Goal: Information Seeking & Learning: Compare options

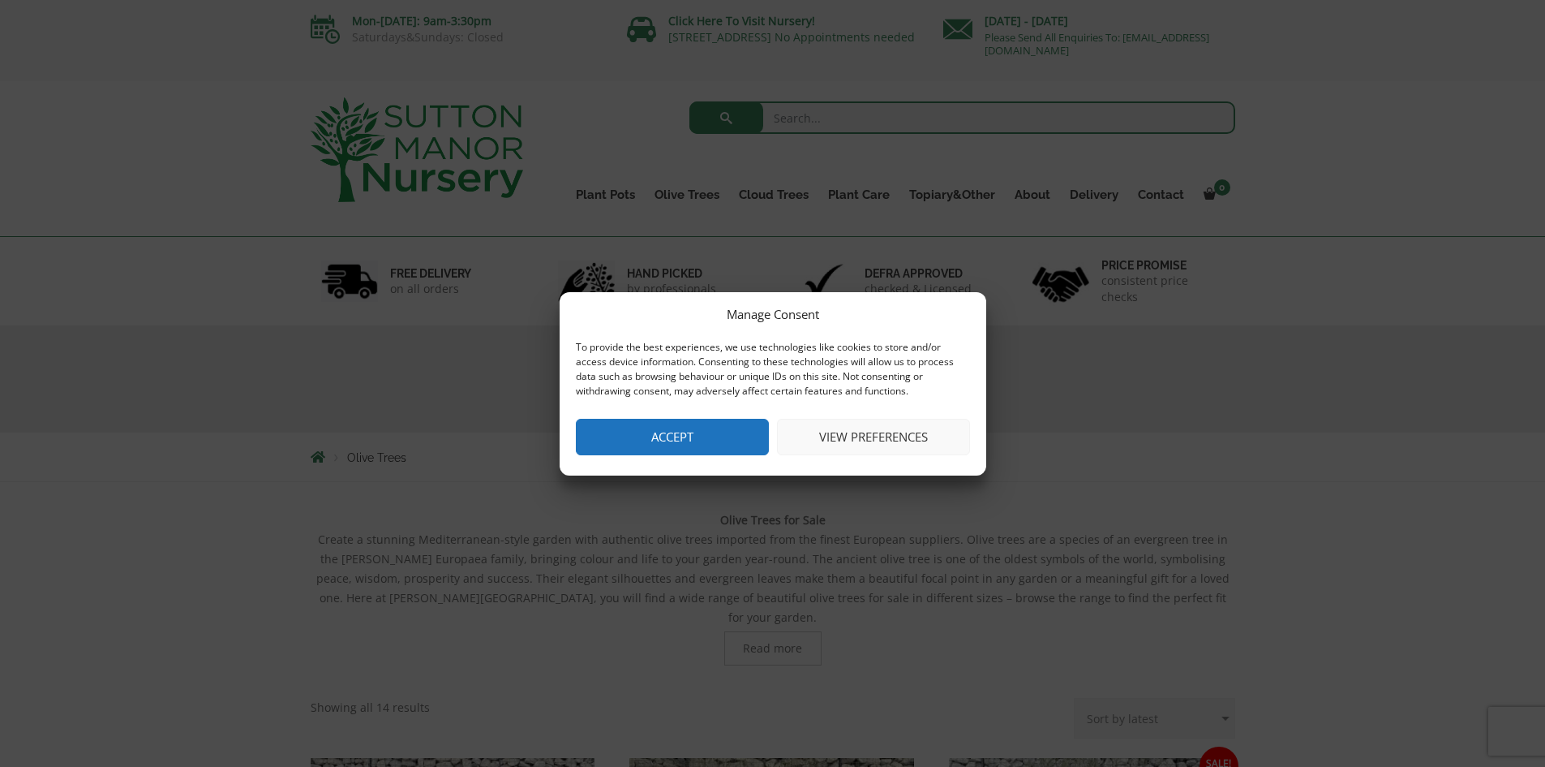
click at [666, 420] on button "Accept" at bounding box center [672, 437] width 193 height 37
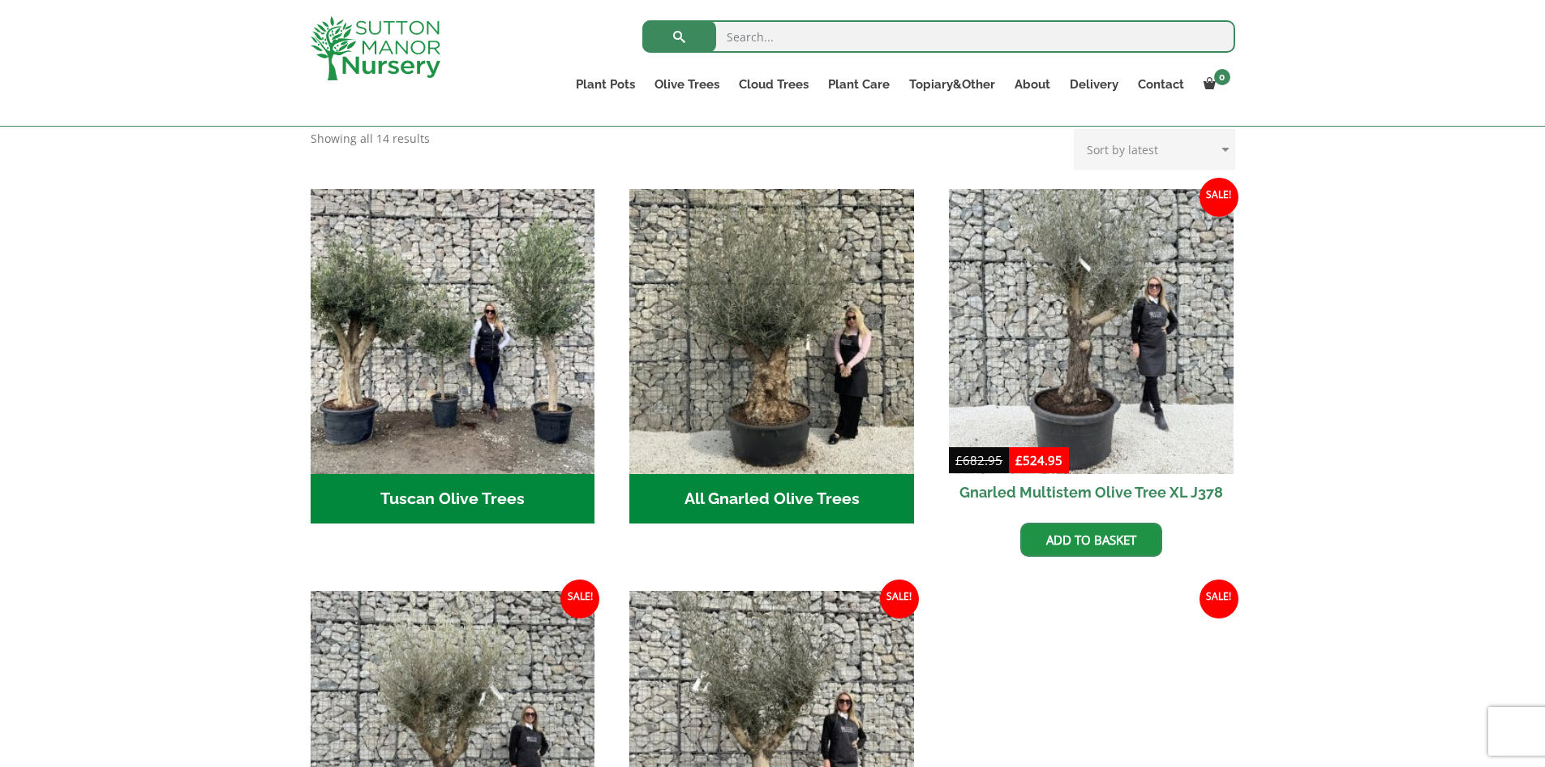
scroll to position [568, 0]
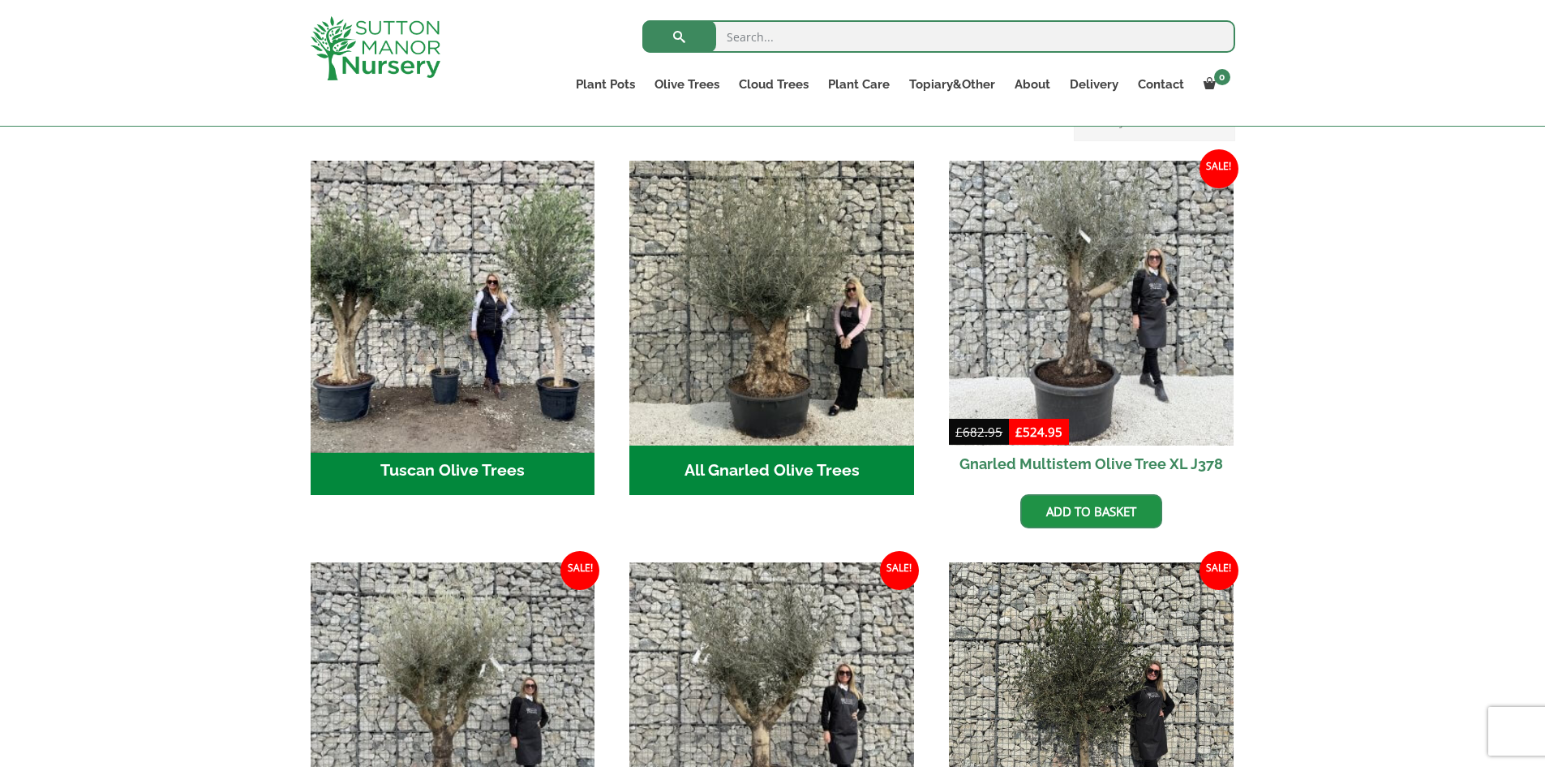
click at [479, 337] on img "Visit product category Tuscan Olive Trees" at bounding box center [452, 302] width 299 height 299
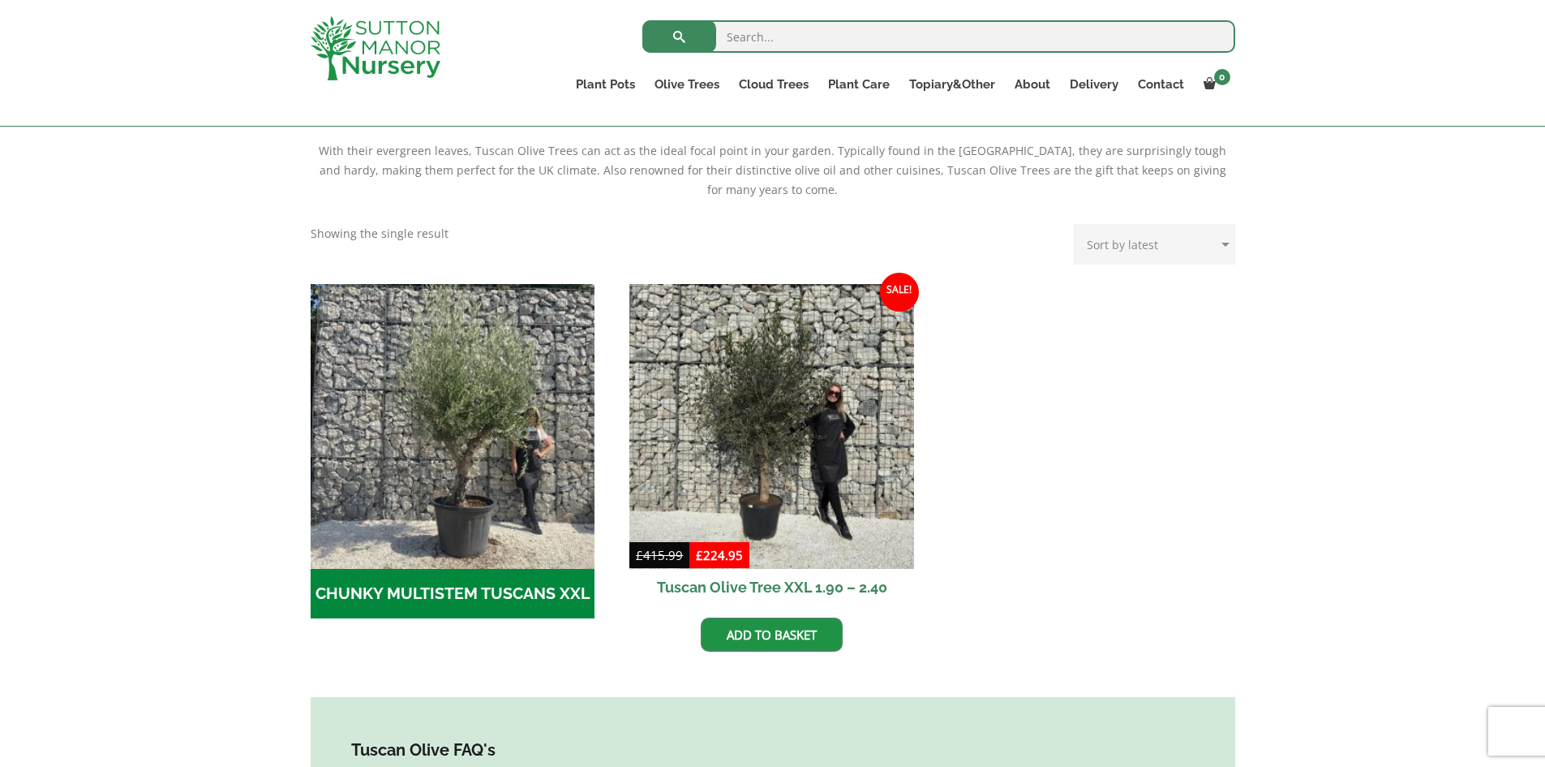
scroll to position [487, 0]
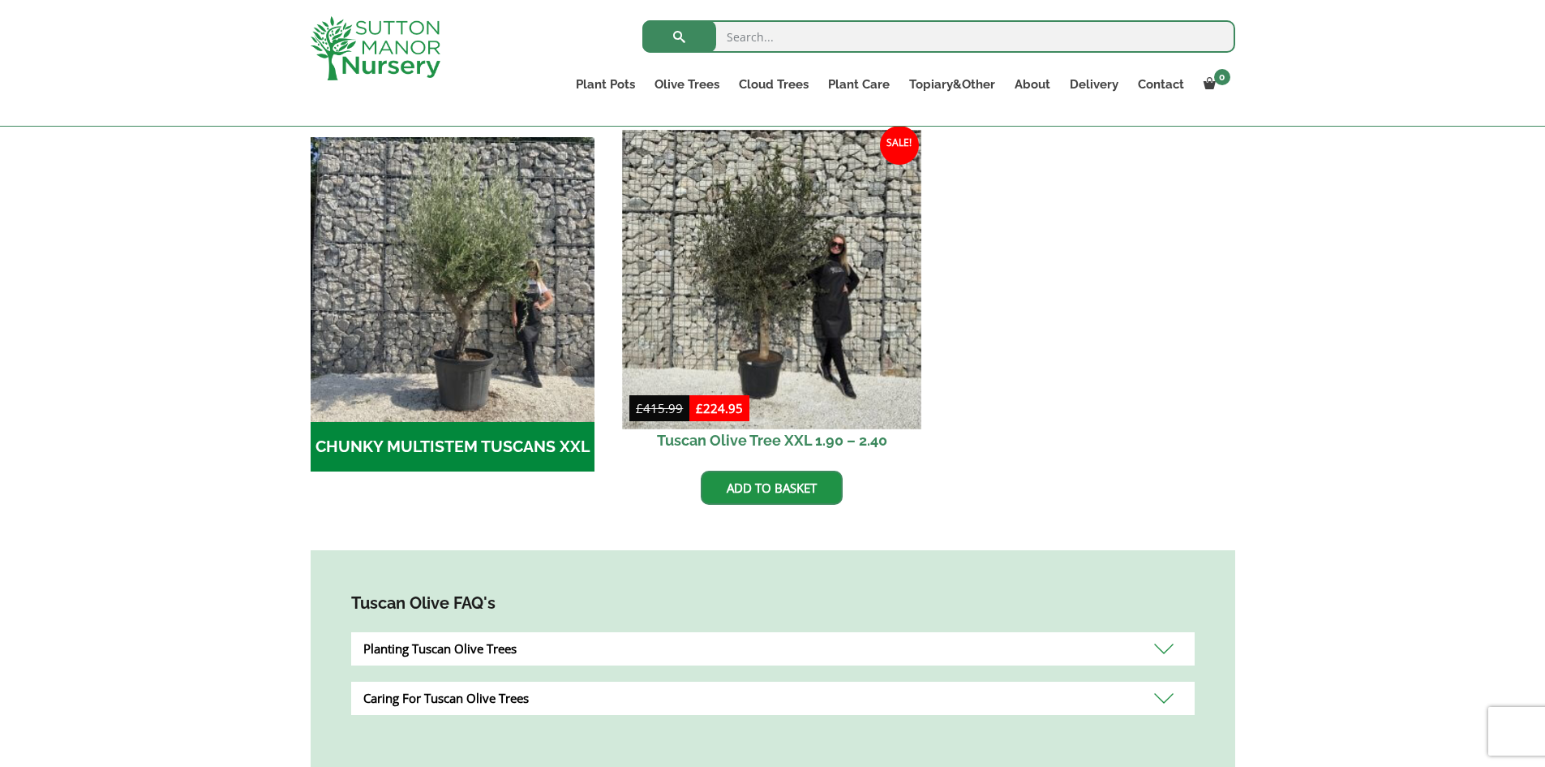
click at [767, 273] on img at bounding box center [772, 279] width 299 height 299
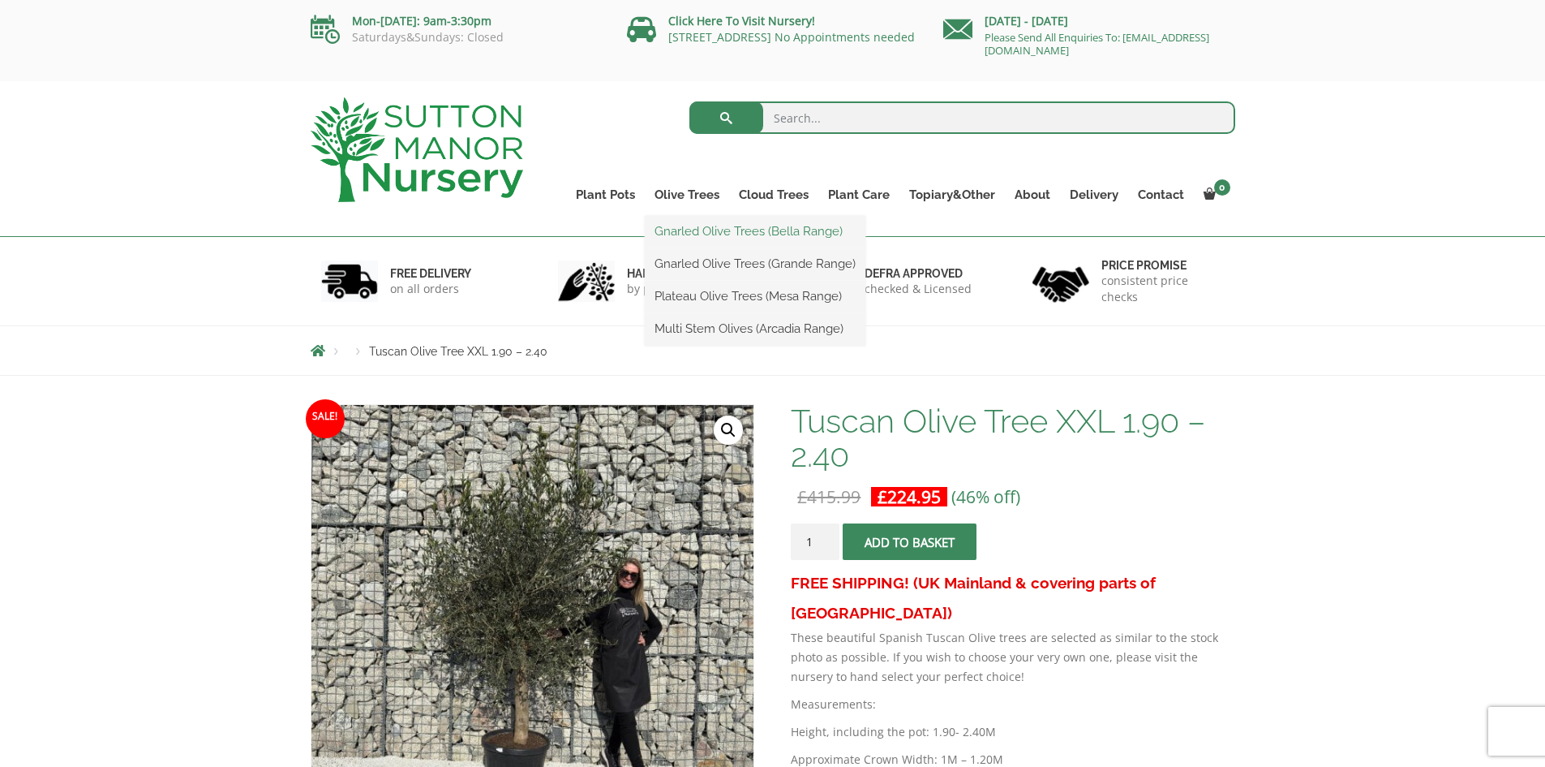
click at [705, 232] on link "Gnarled Olive Trees (Bella Range)" at bounding box center [755, 231] width 221 height 24
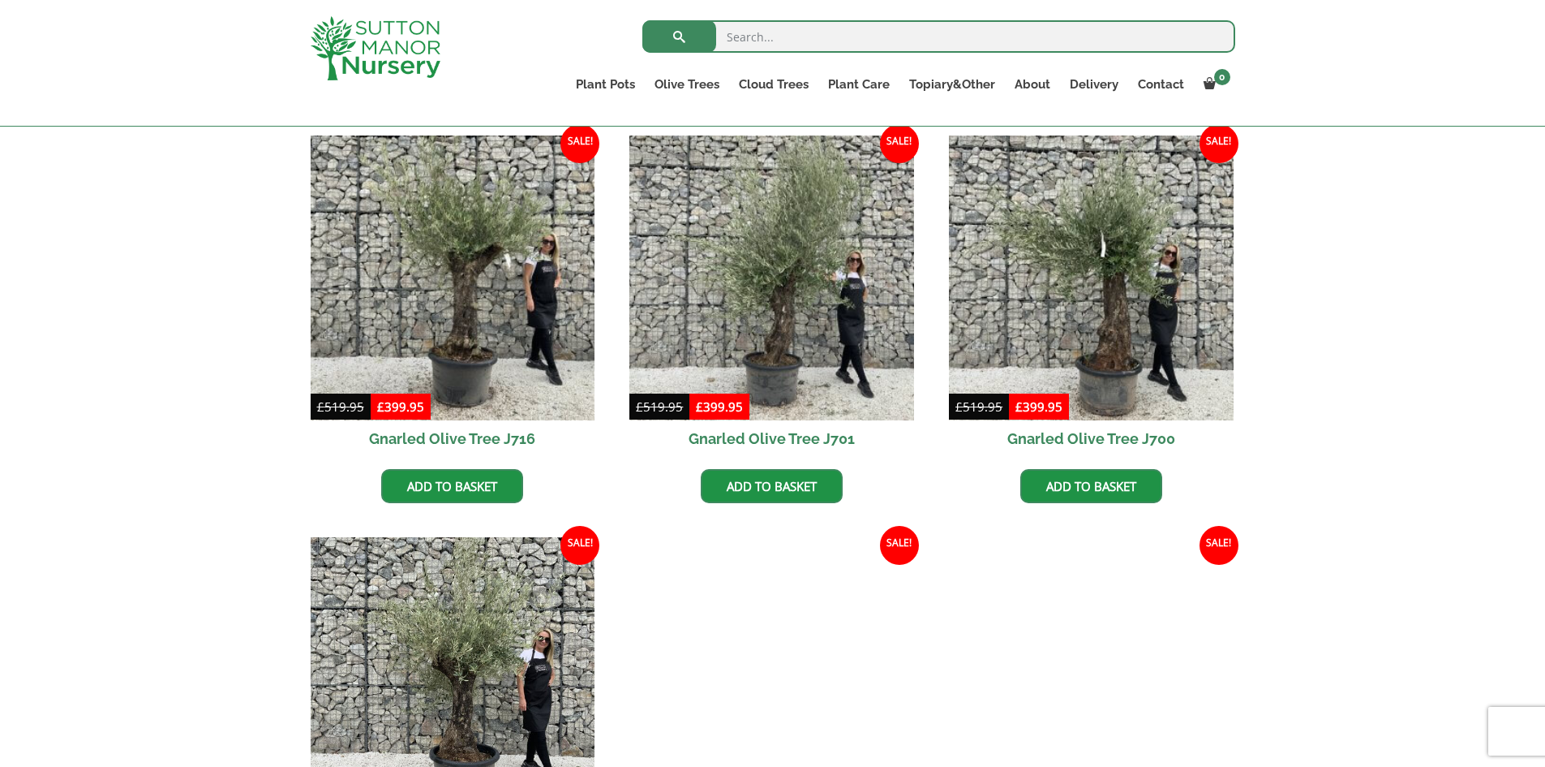
scroll to position [81, 0]
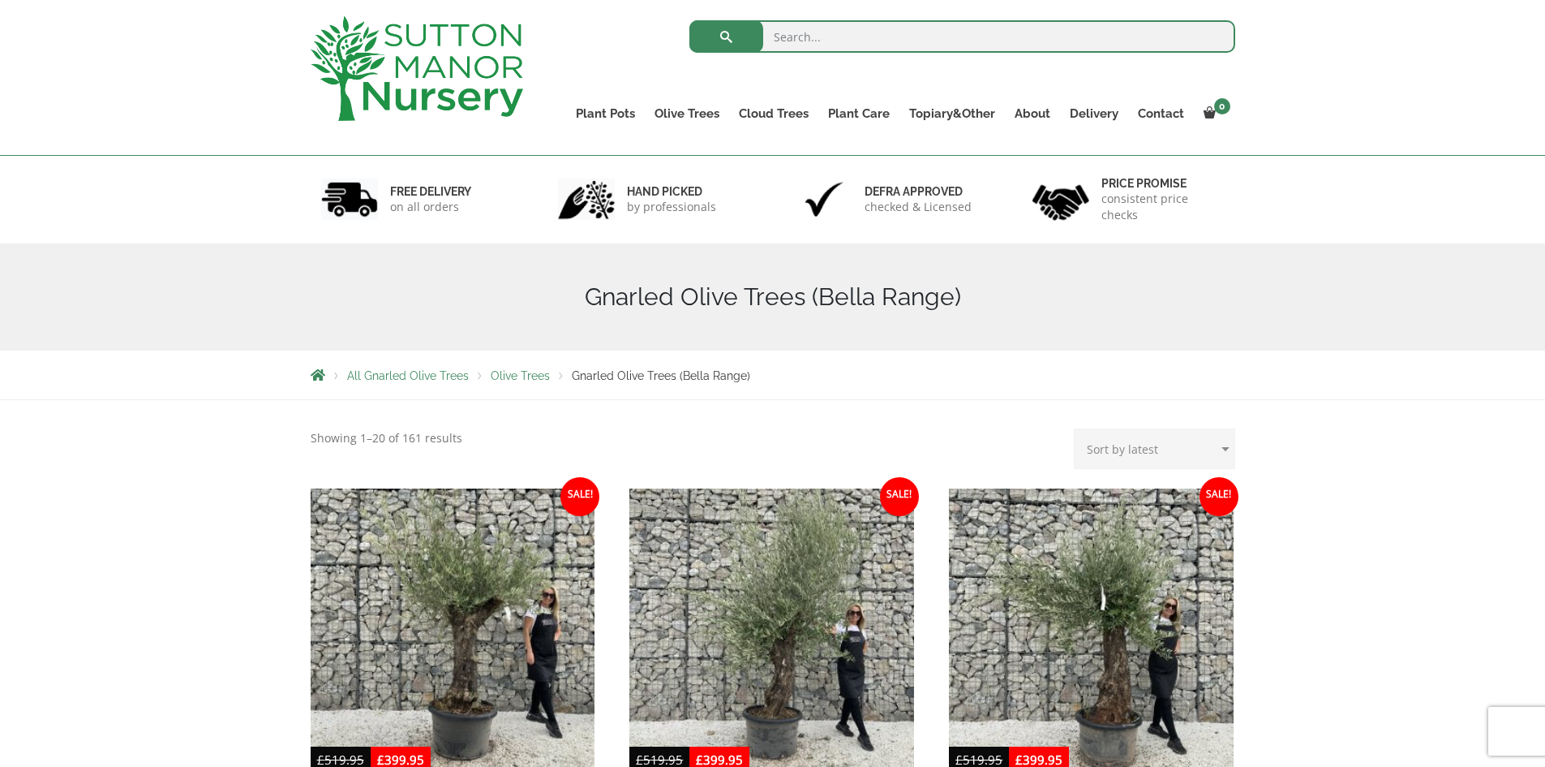
click at [1224, 446] on select "Sort by popularity Sort by latest Sort by price: low to high Sort by price: hig…" at bounding box center [1154, 448] width 161 height 41
select select "price"
click at [1077, 428] on select "Sort by popularity Sort by latest Sort by price: low to high Sort by price: hig…" at bounding box center [1154, 448] width 161 height 41
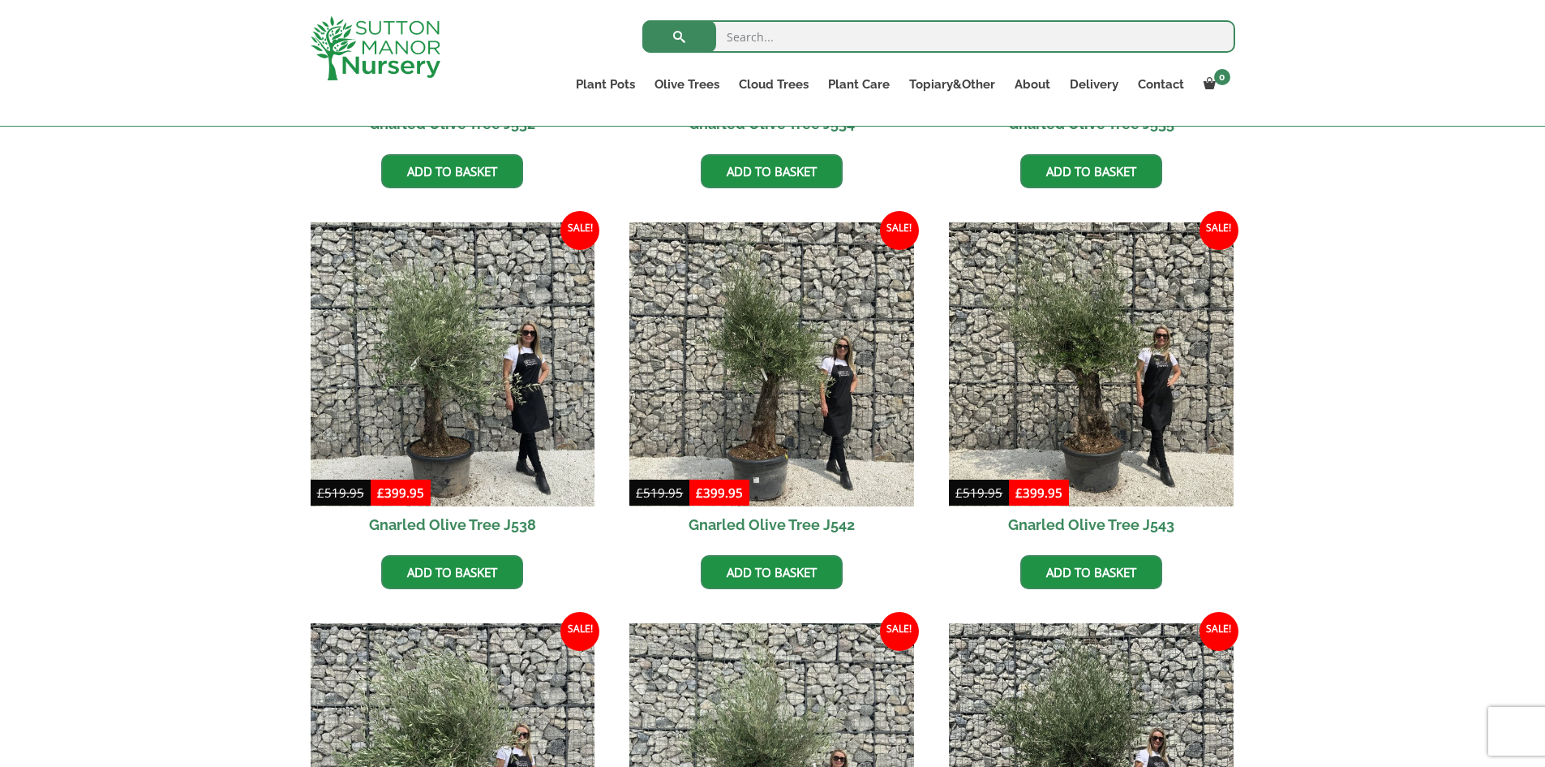
scroll to position [568, 0]
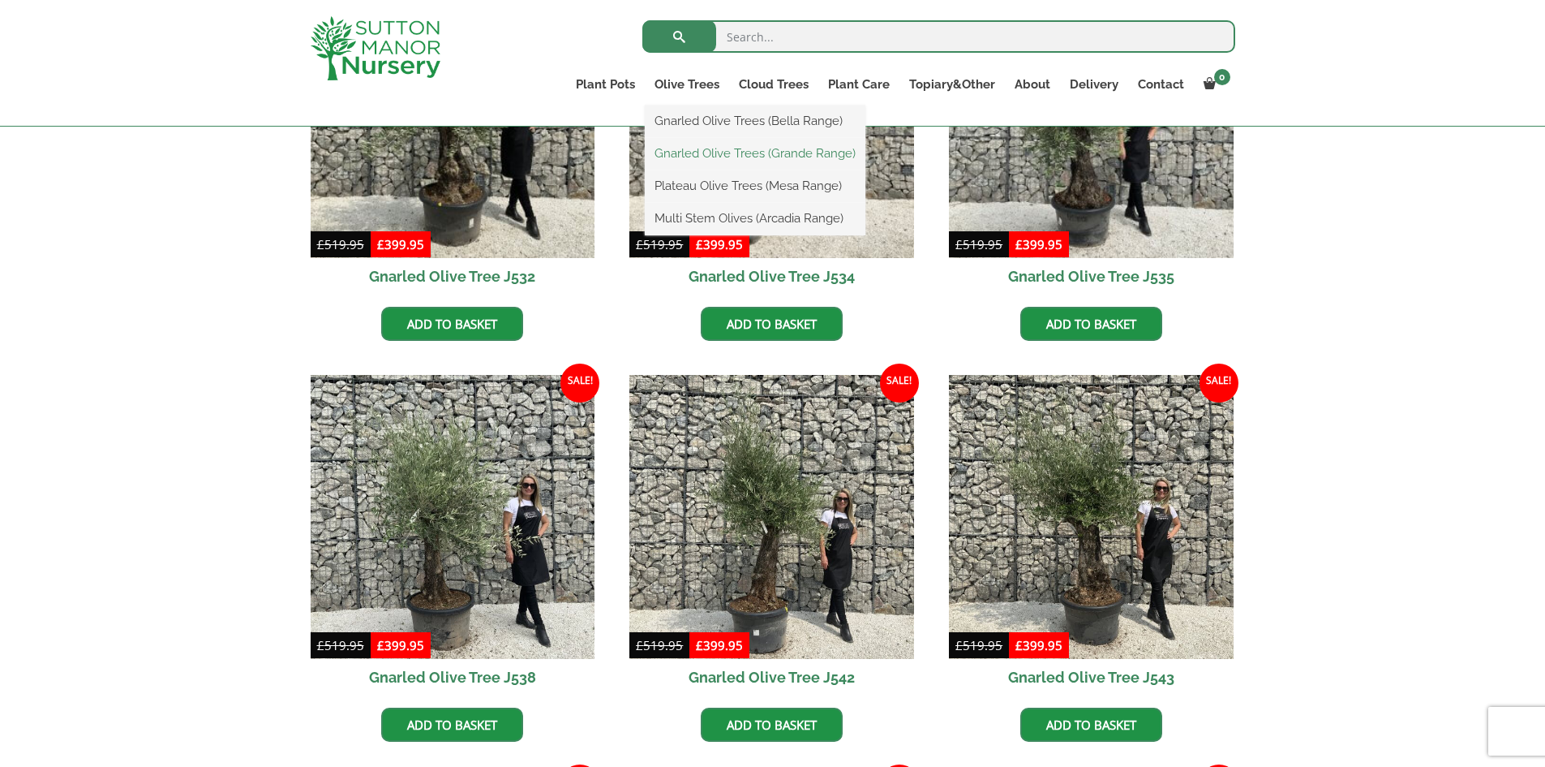
click at [717, 153] on link "Gnarled Olive Trees (Grande Range)" at bounding box center [755, 153] width 221 height 24
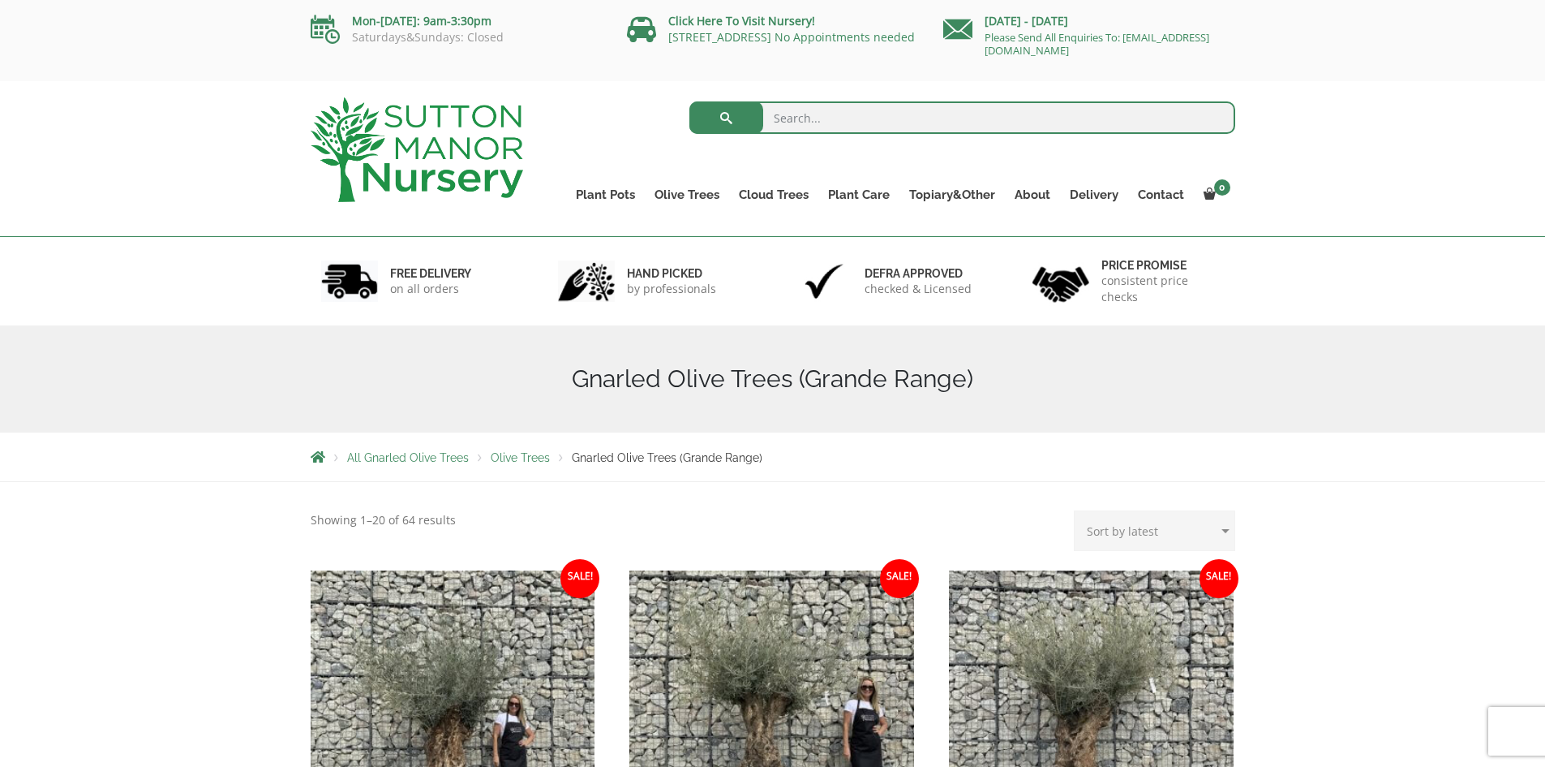
click at [1219, 530] on select "Sort by popularity Sort by latest Sort by price: low to high Sort by price: hig…" at bounding box center [1154, 530] width 161 height 41
select select "price"
click at [1077, 510] on select "Sort by popularity Sort by latest Sort by price: low to high Sort by price: hig…" at bounding box center [1154, 530] width 161 height 41
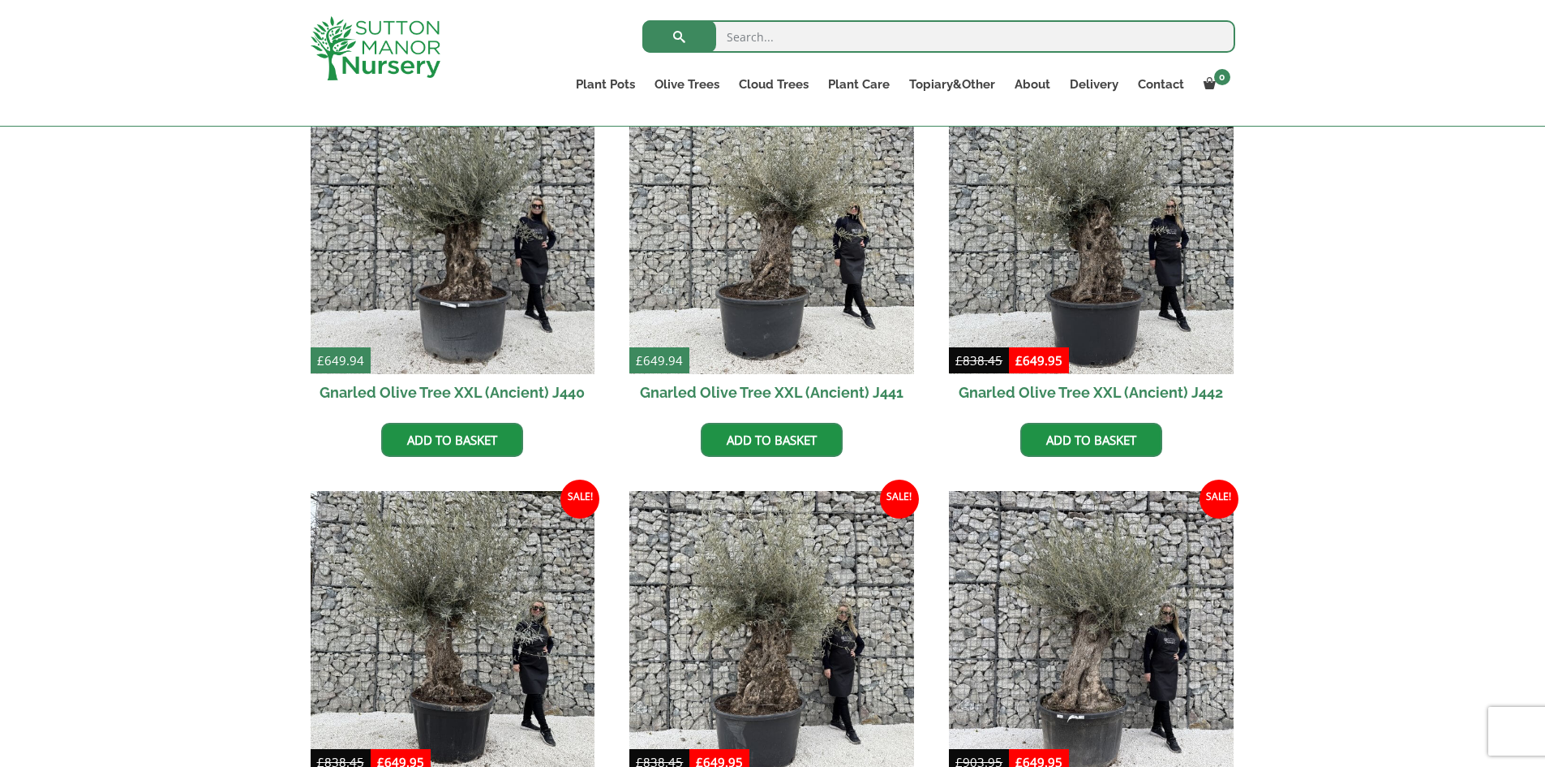
scroll to position [730, 0]
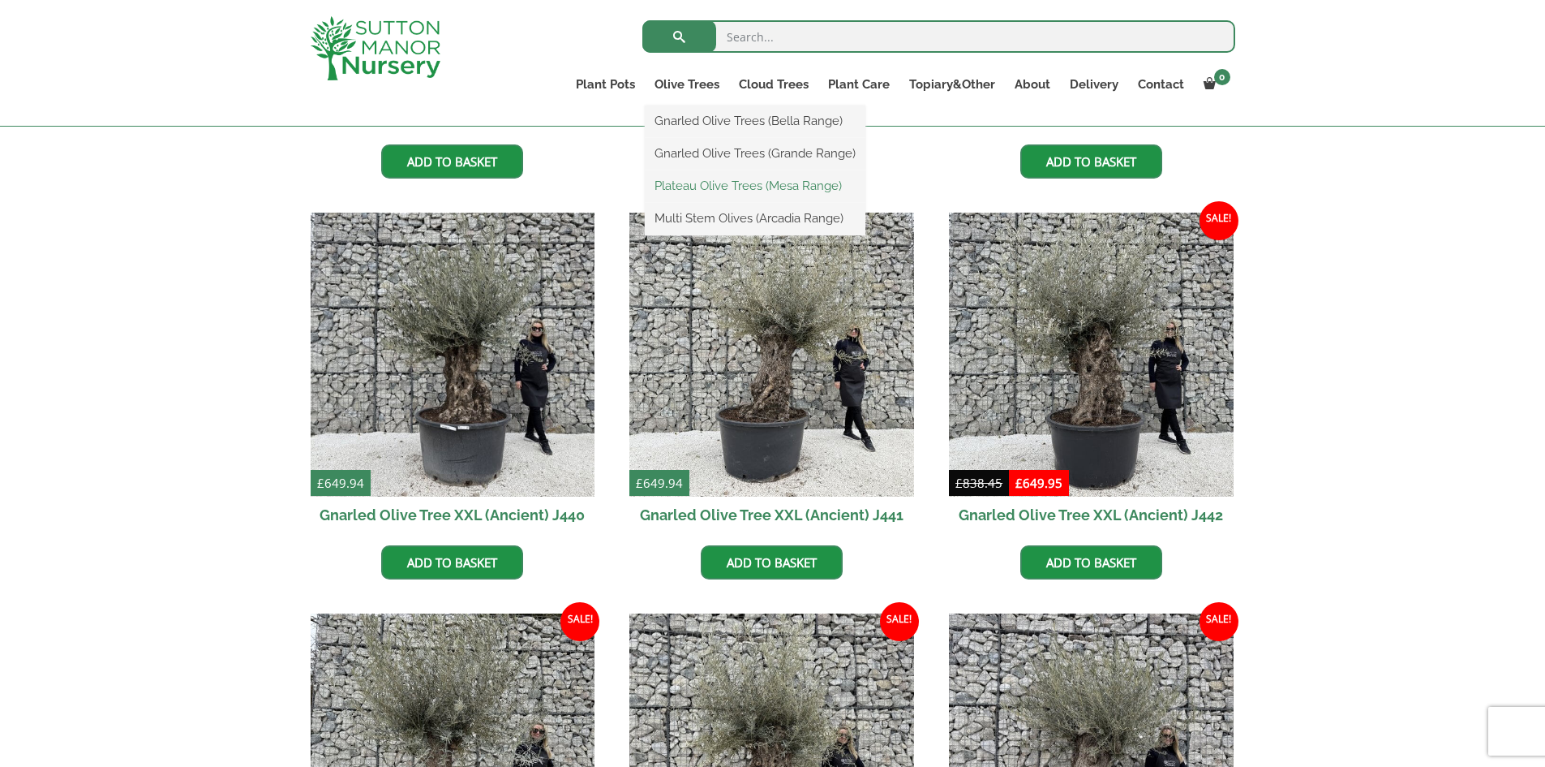
click at [736, 187] on link "Plateau Olive Trees (Mesa Range)" at bounding box center [755, 186] width 221 height 24
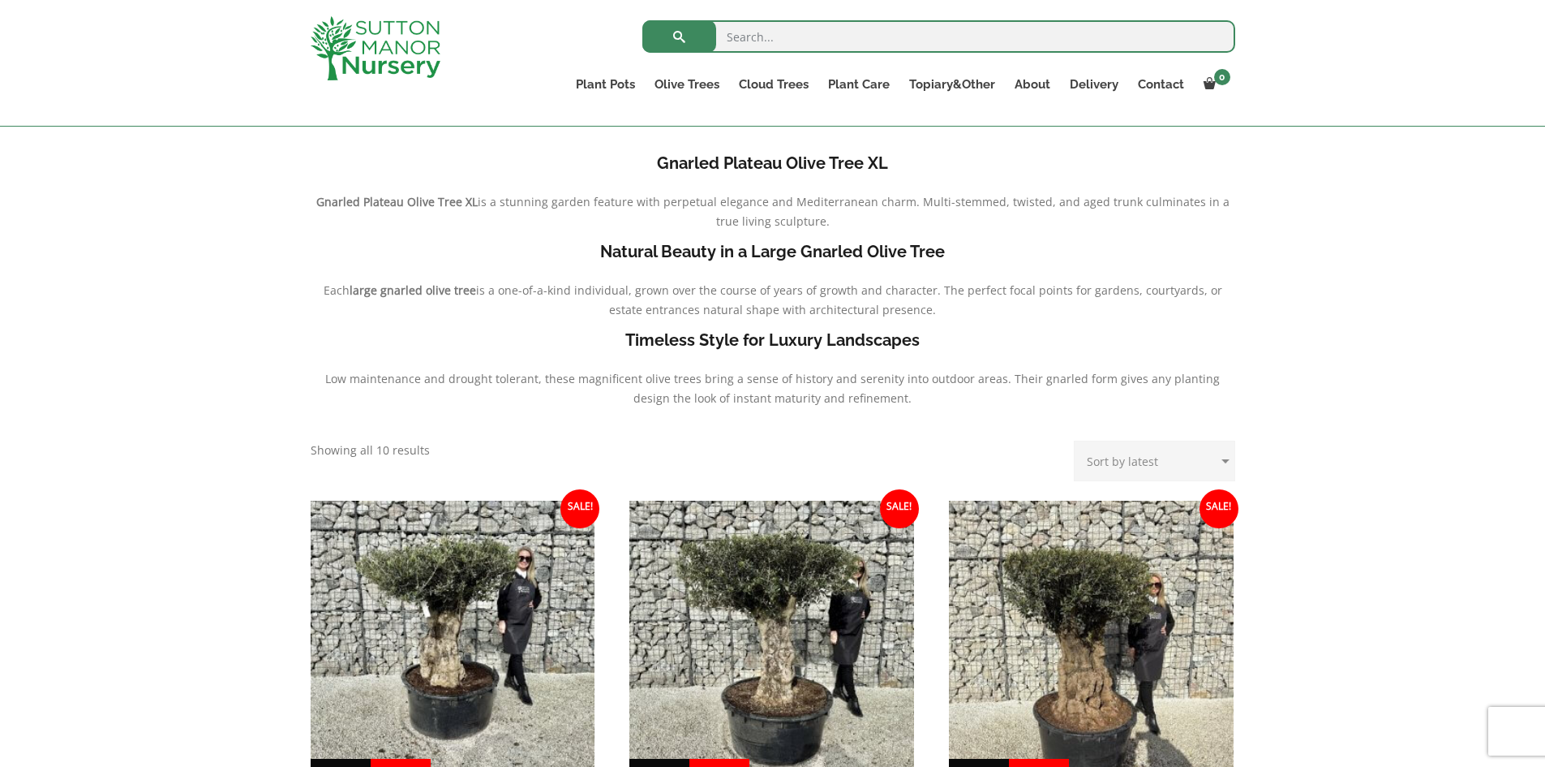
scroll to position [325, 0]
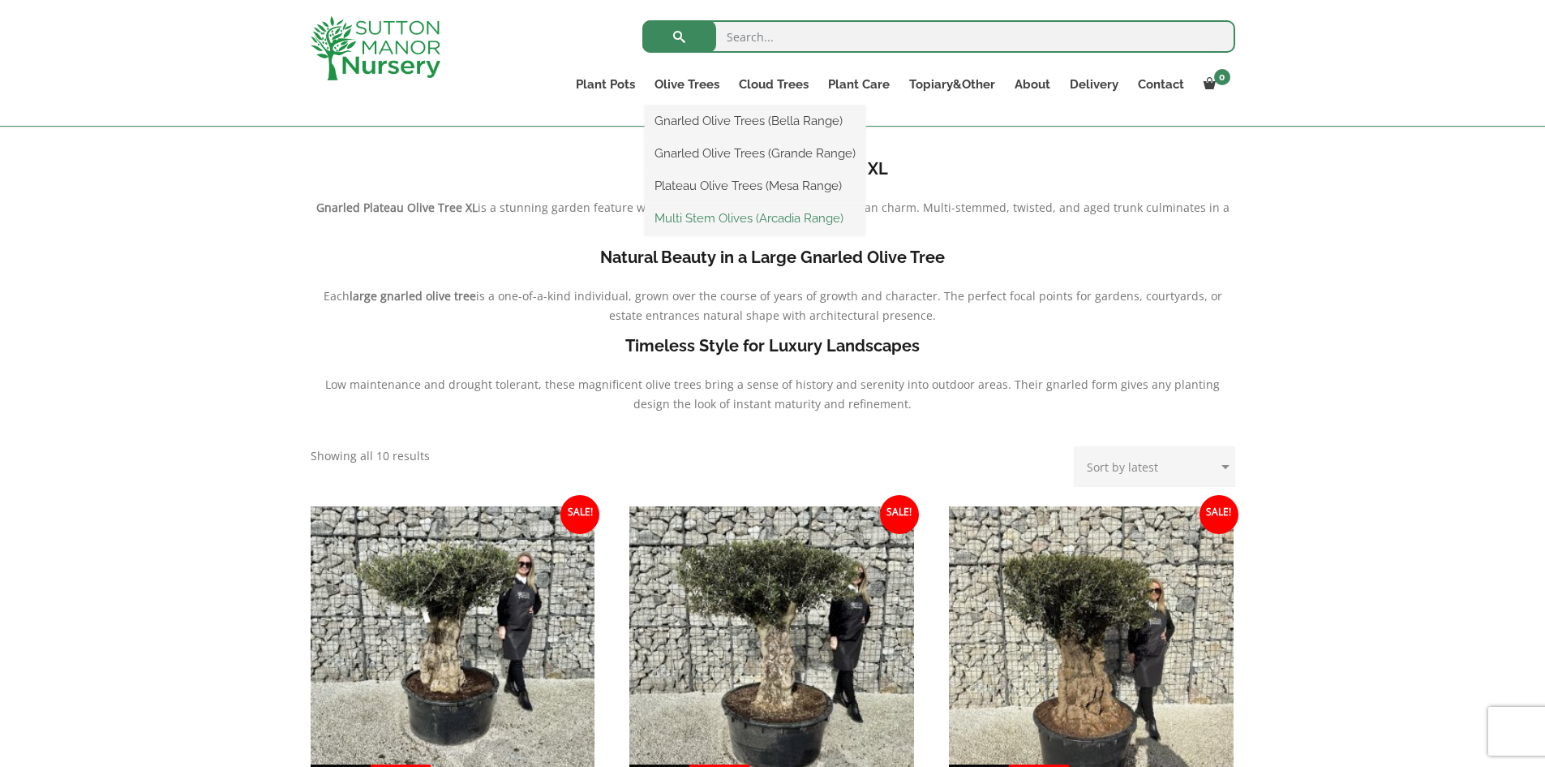
click at [735, 221] on link "Multi Stem Olives (Arcadia Range)" at bounding box center [755, 218] width 221 height 24
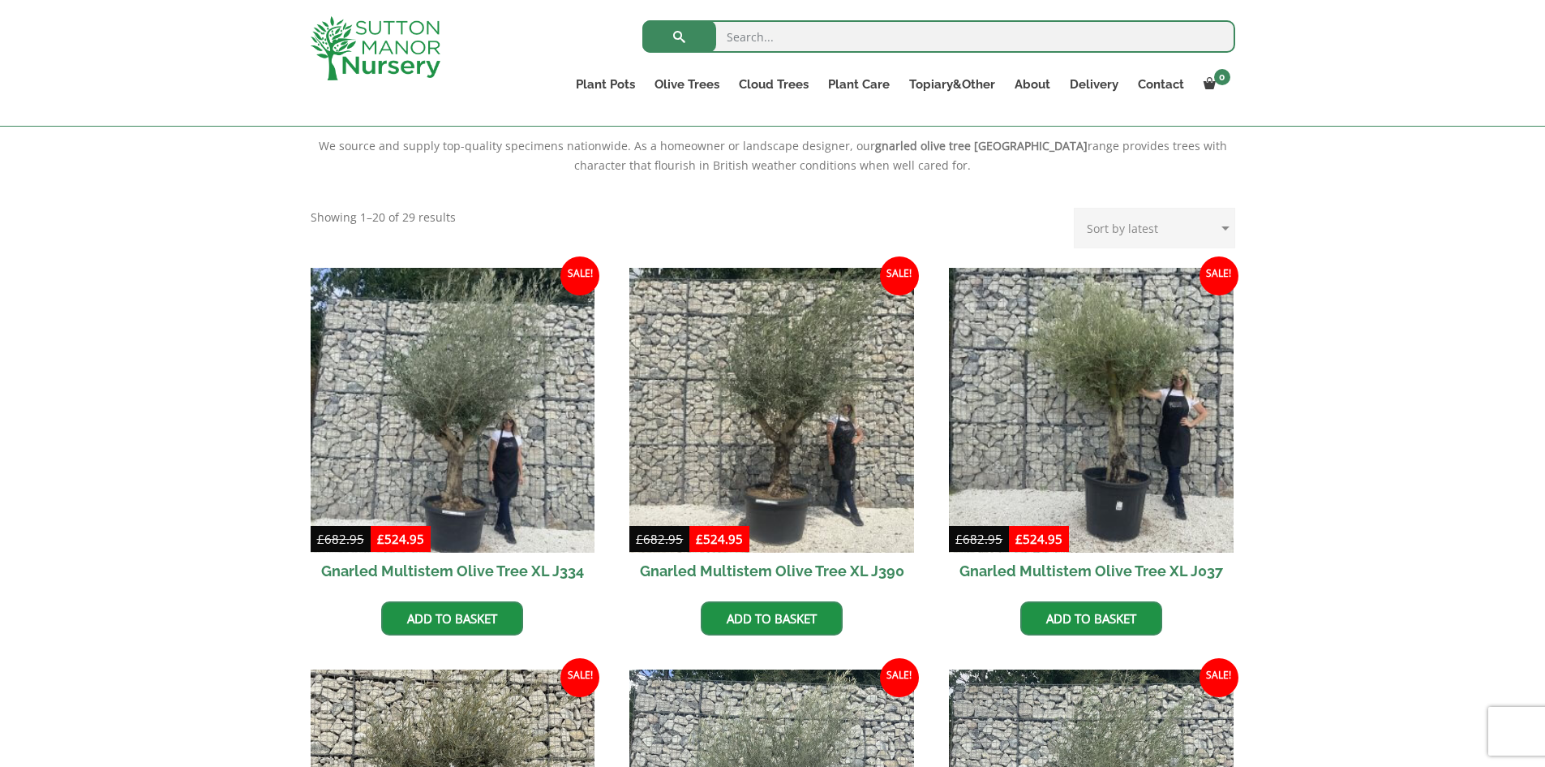
scroll to position [649, 0]
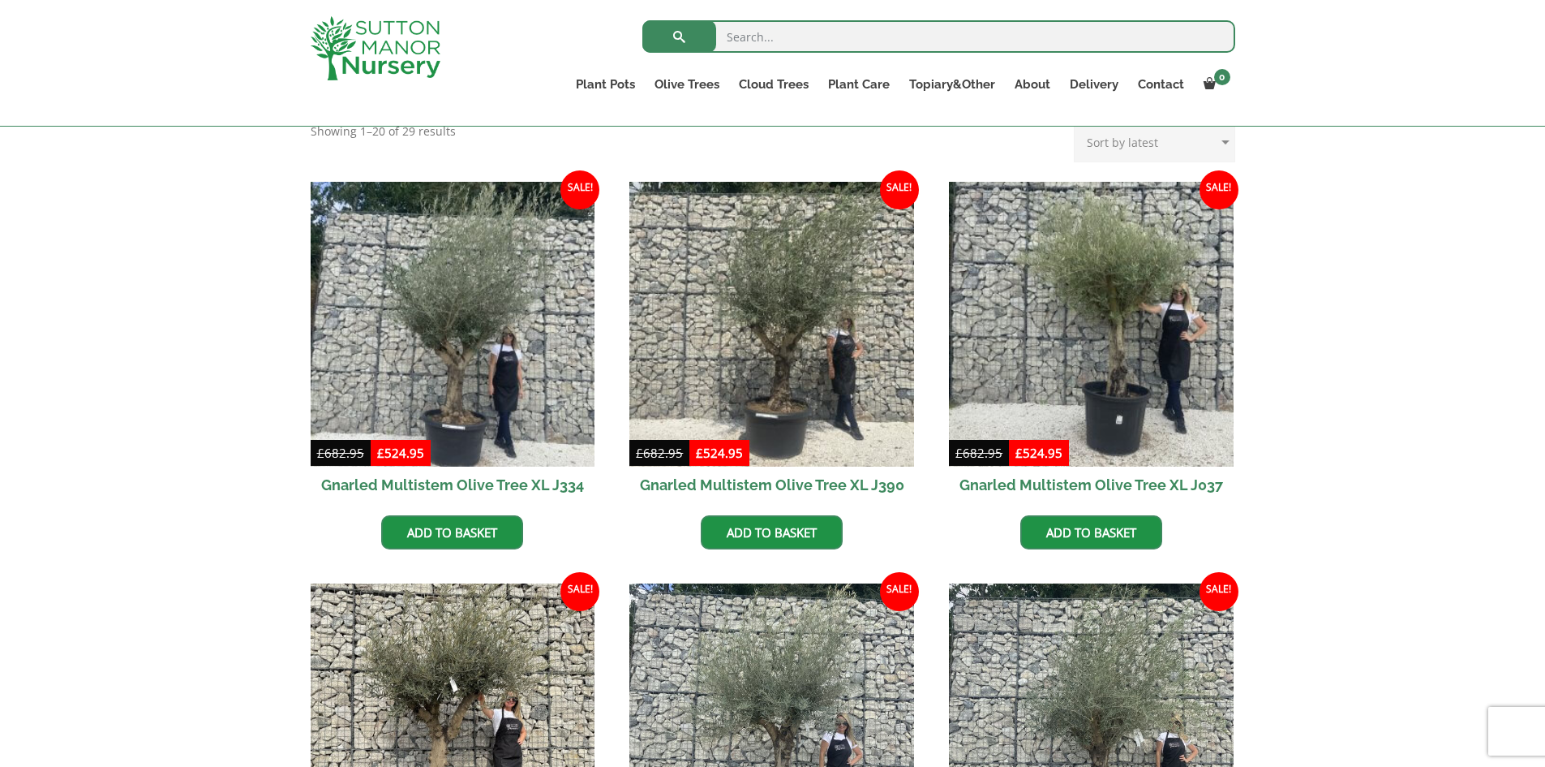
click at [1218, 140] on select "Sort by popularity Sort by latest Sort by price: low to high Sort by price: hig…" at bounding box center [1154, 142] width 161 height 41
select select "price"
click at [1077, 122] on select "Sort by popularity Sort by latest Sort by price: low to high Sort by price: hig…" at bounding box center [1154, 142] width 161 height 41
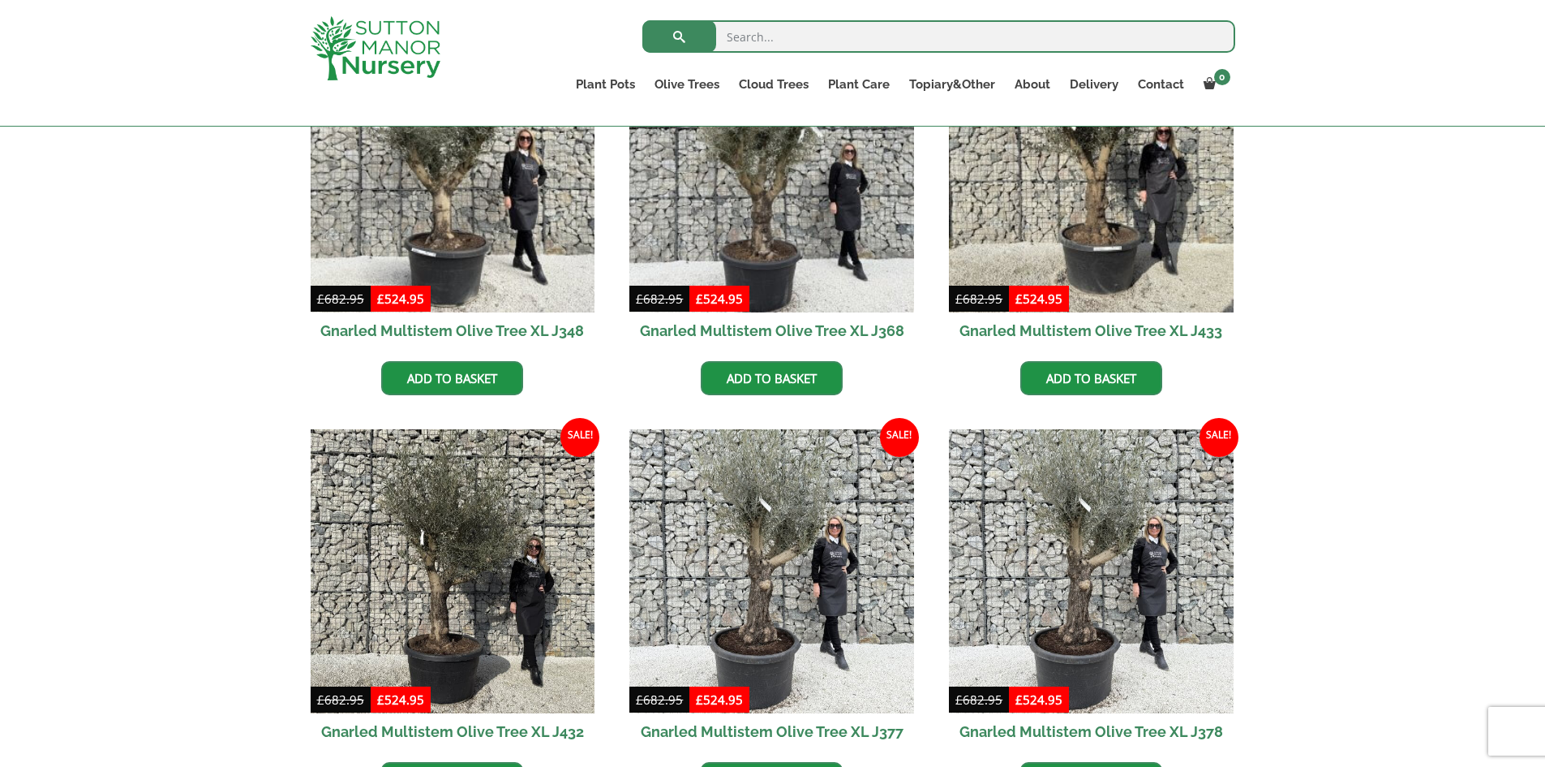
scroll to position [649, 0]
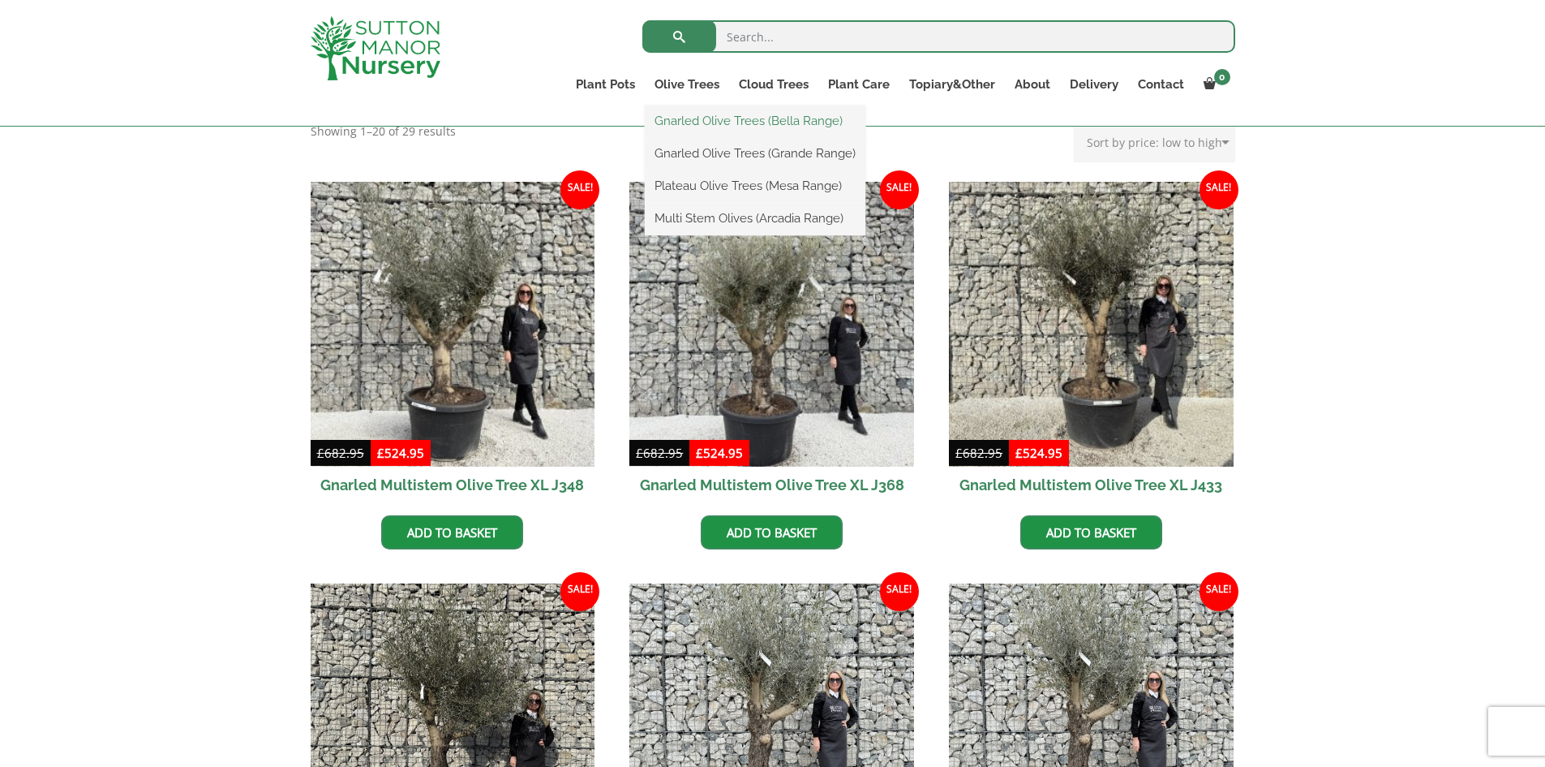
click at [706, 121] on link "Gnarled Olive Trees (Bella Range)" at bounding box center [755, 121] width 221 height 24
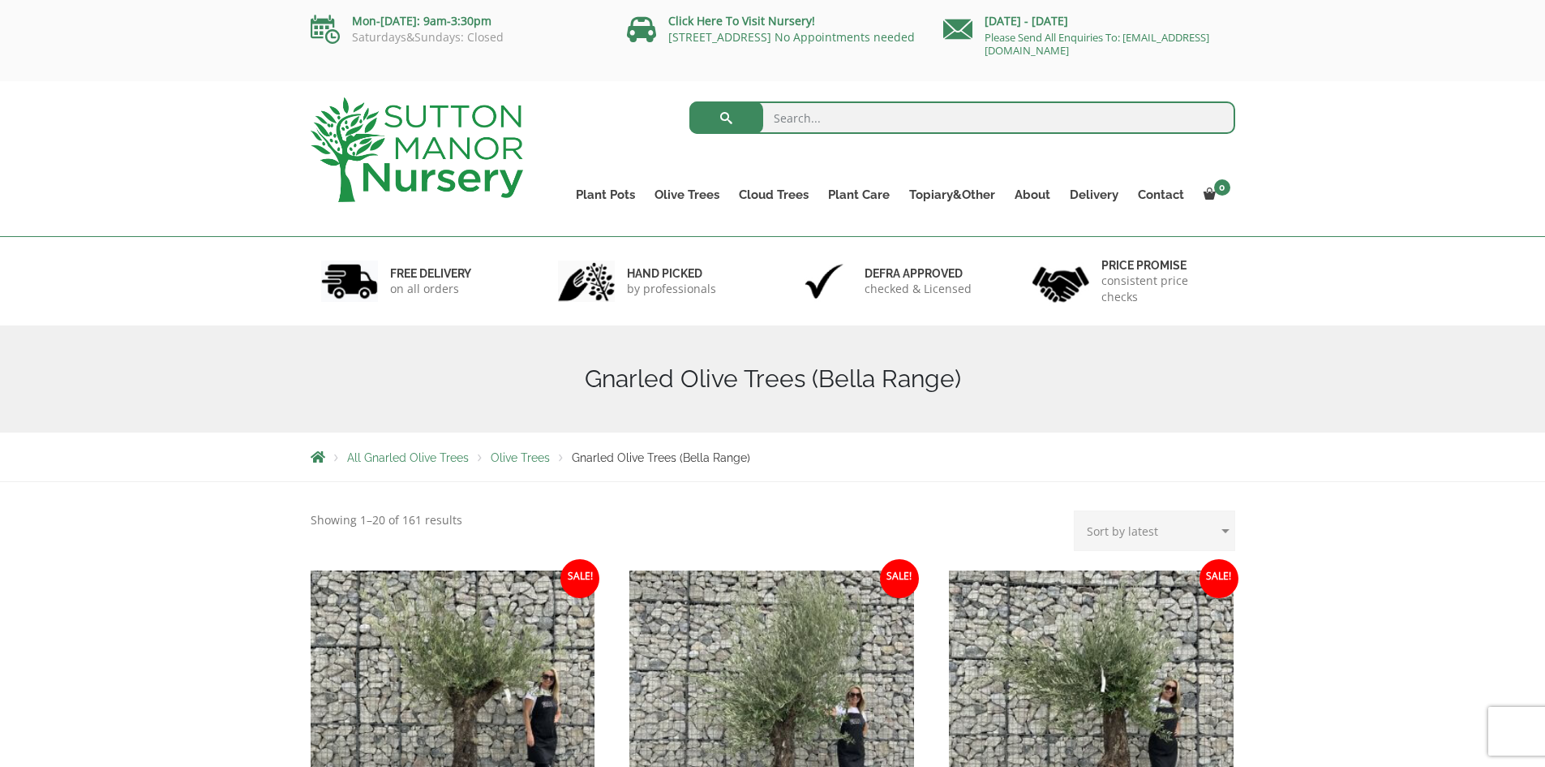
click at [1232, 531] on select "Sort by popularity Sort by latest Sort by price: low to high Sort by price: hig…" at bounding box center [1154, 530] width 161 height 41
select select "price-desc"
click at [1077, 510] on select "Sort by popularity Sort by latest Sort by price: low to high Sort by price: hig…" at bounding box center [1154, 530] width 161 height 41
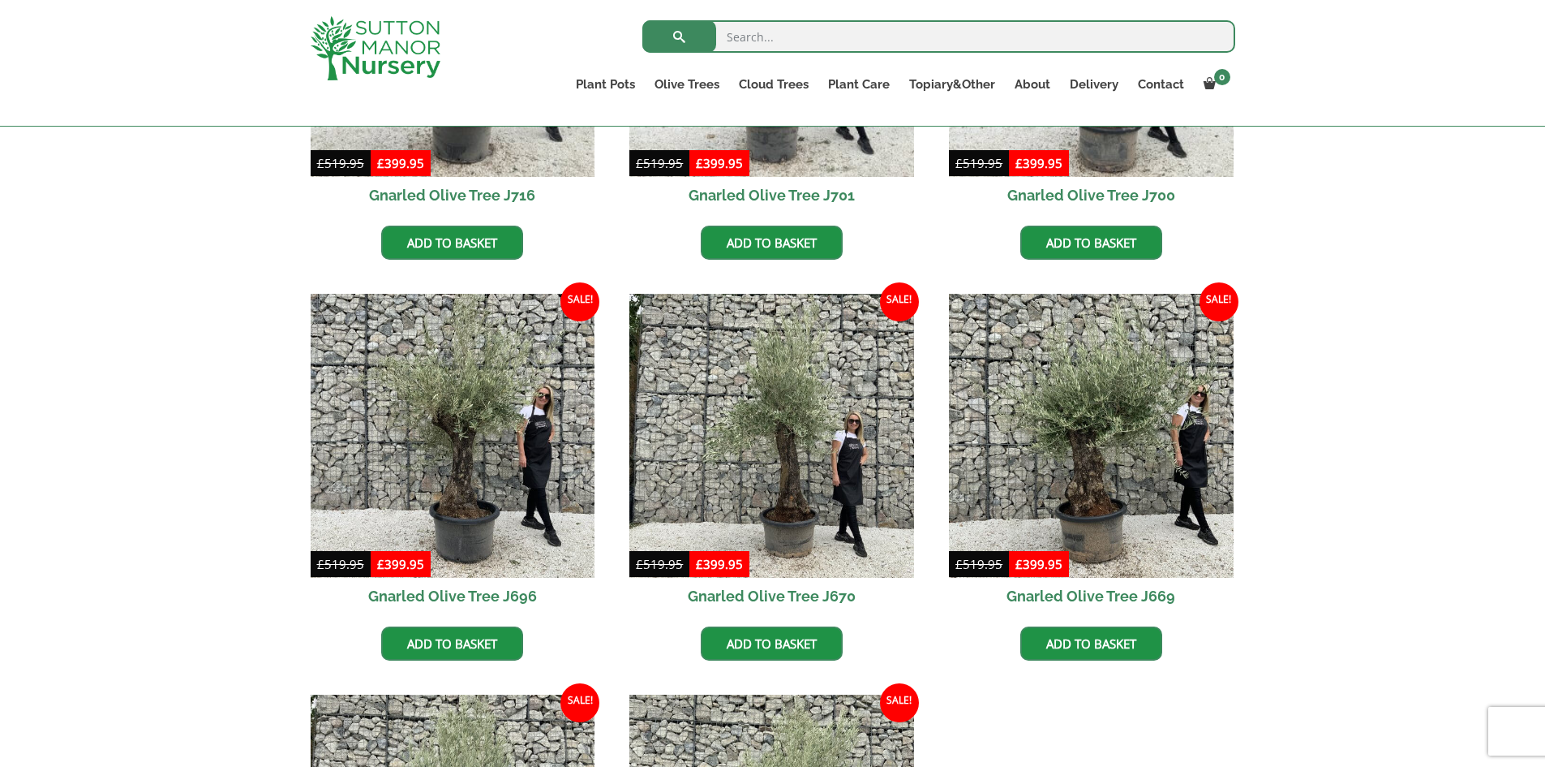
scroll to position [1055, 0]
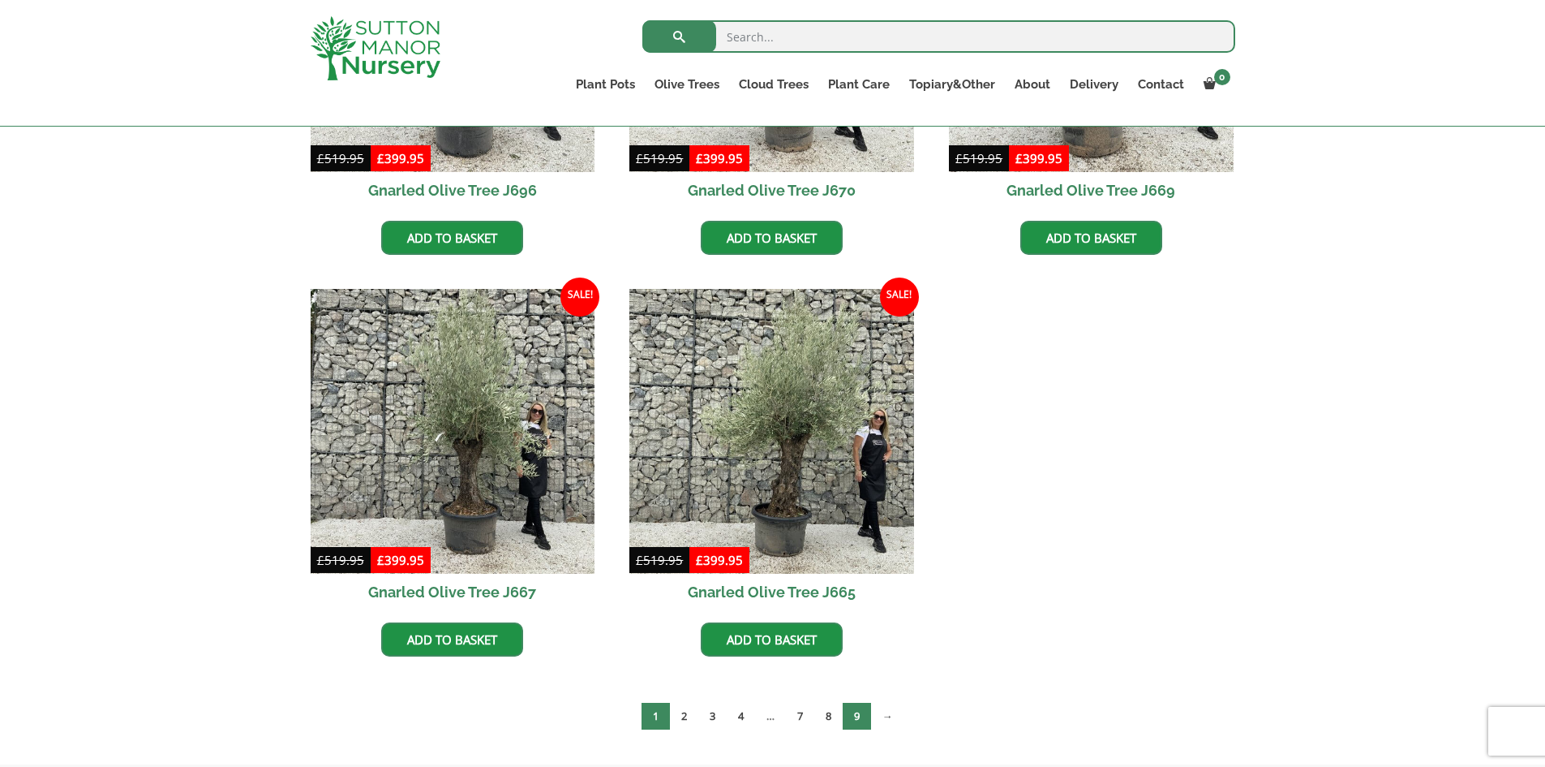
click at [855, 719] on link "9" at bounding box center [857, 716] width 28 height 27
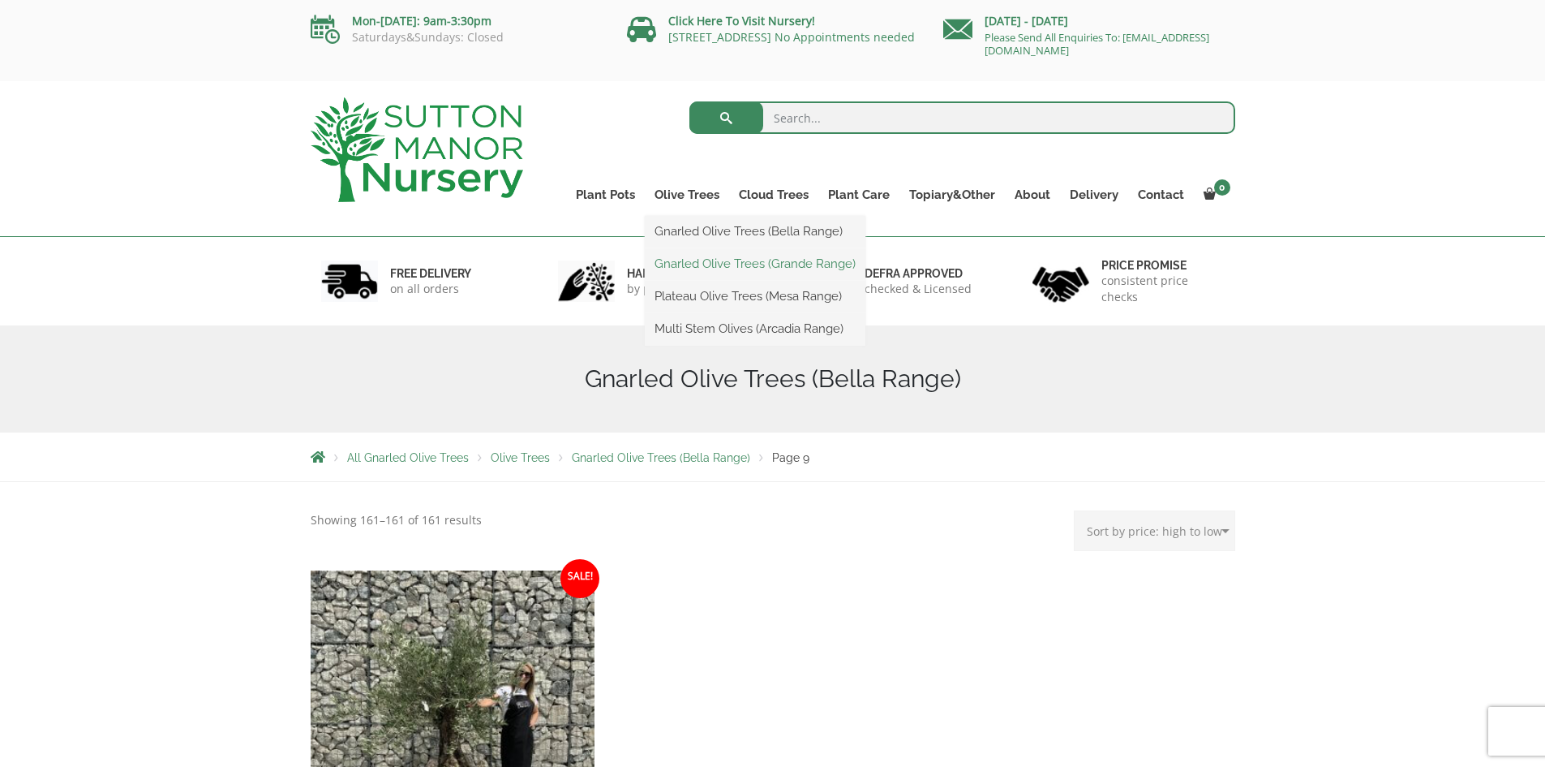
click at [746, 258] on link "Gnarled Olive Trees (Grande Range)" at bounding box center [755, 263] width 221 height 24
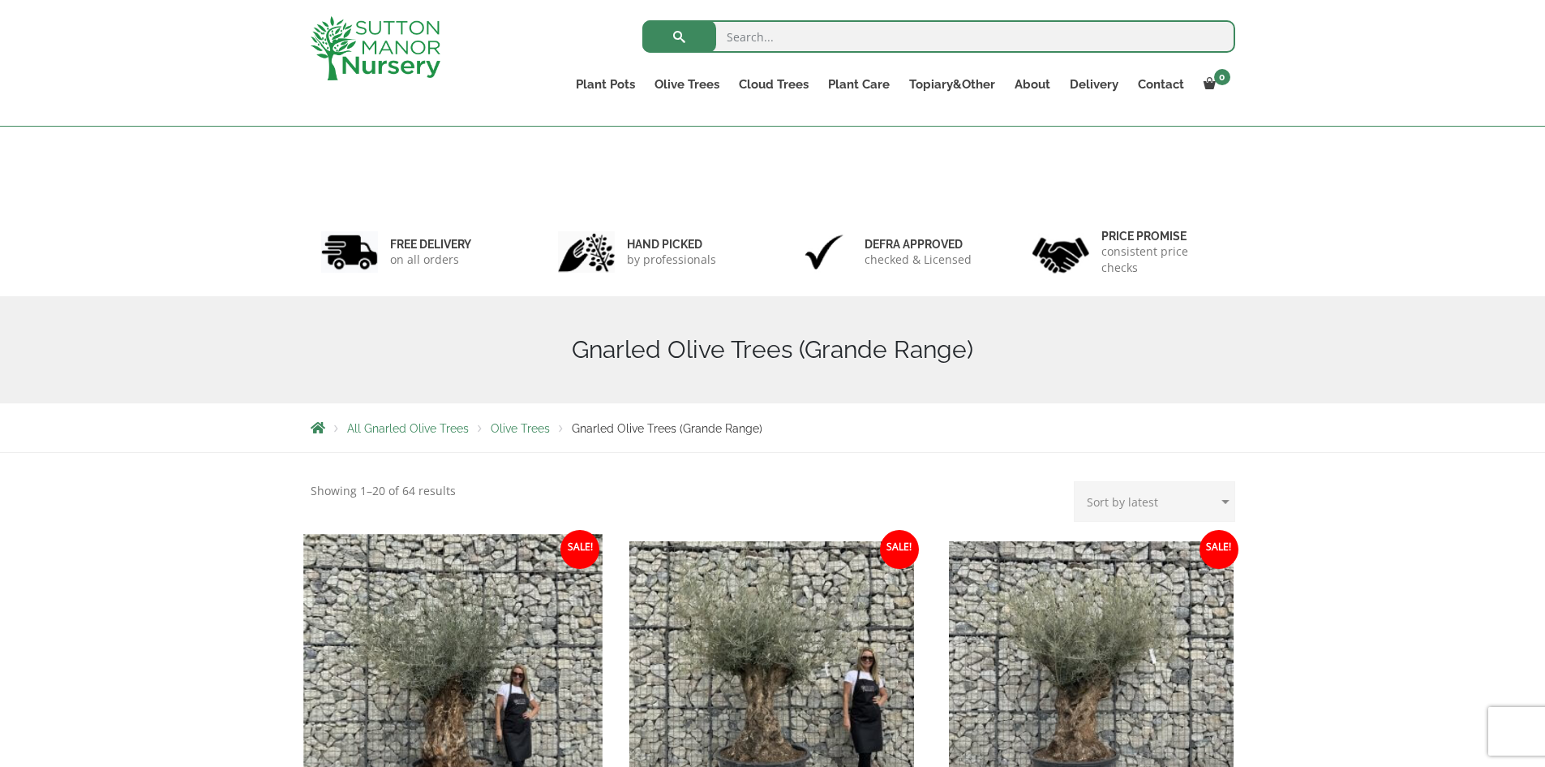
scroll to position [325, 0]
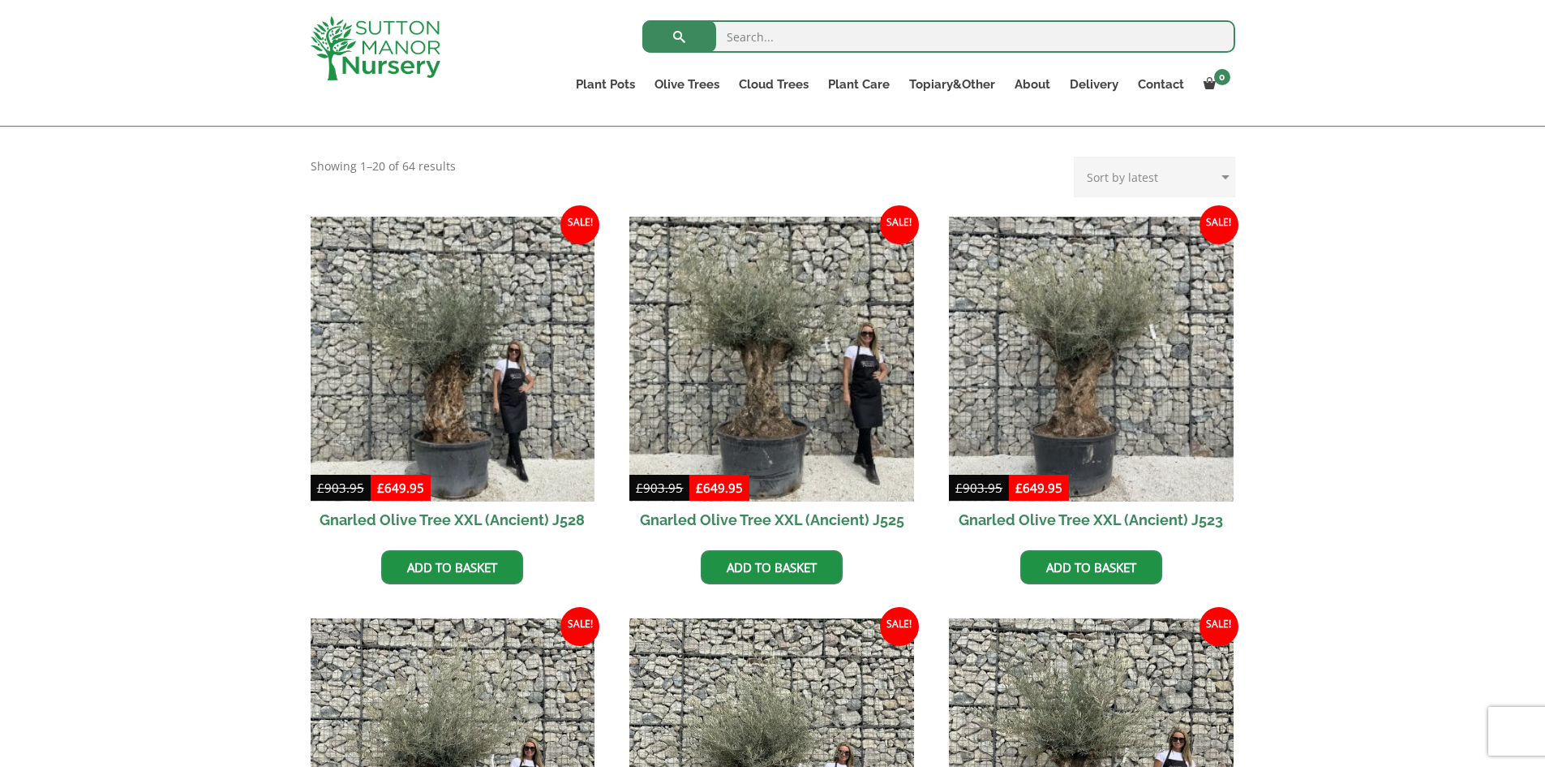
click at [1222, 179] on select "Sort by popularity Sort by latest Sort by price: low to high Sort by price: hig…" at bounding box center [1154, 177] width 161 height 41
select select "price-desc"
click at [1077, 157] on select "Sort by popularity Sort by latest Sort by price: low to high Sort by price: hig…" at bounding box center [1154, 177] width 161 height 41
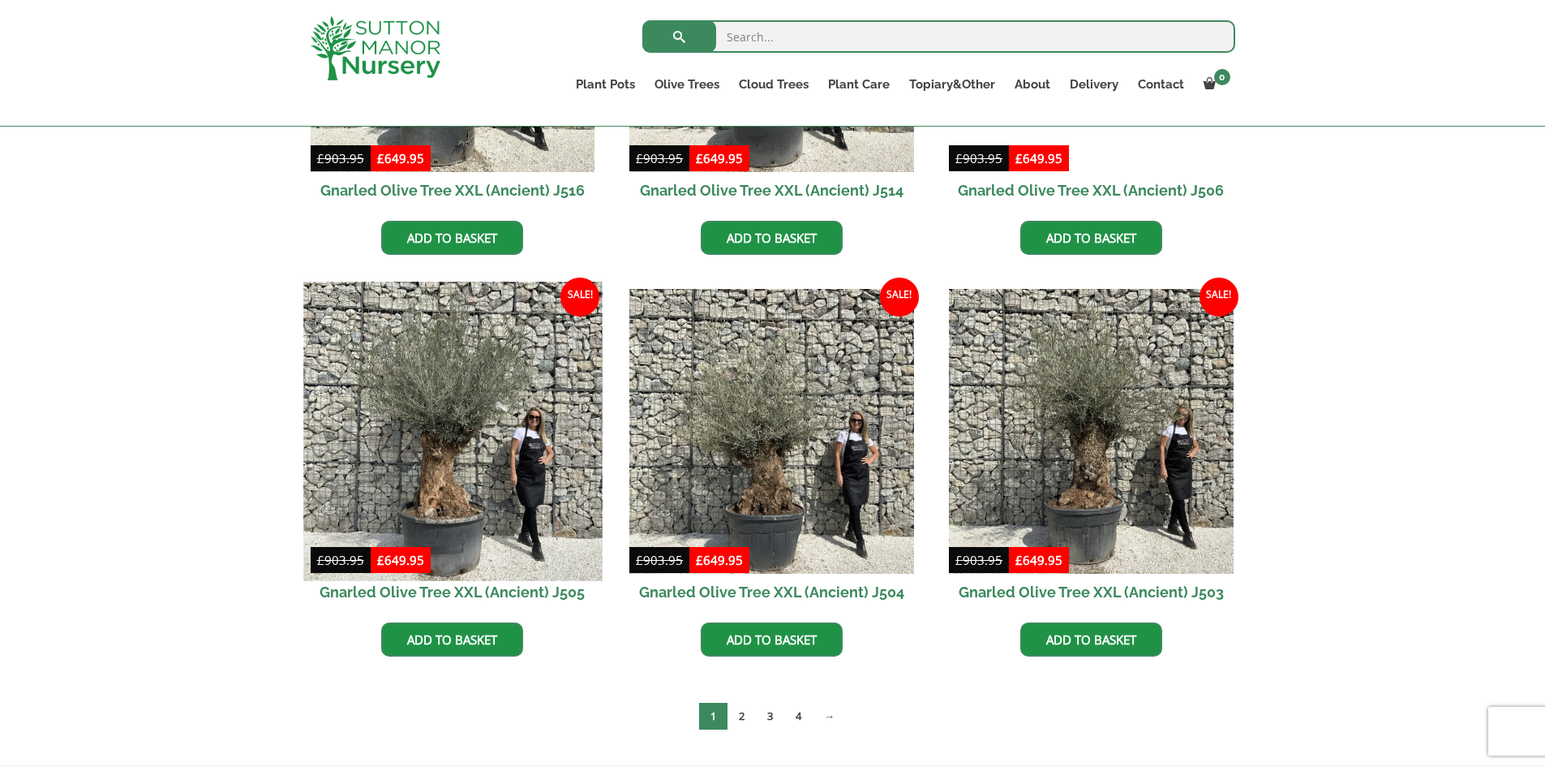
scroll to position [2190, 0]
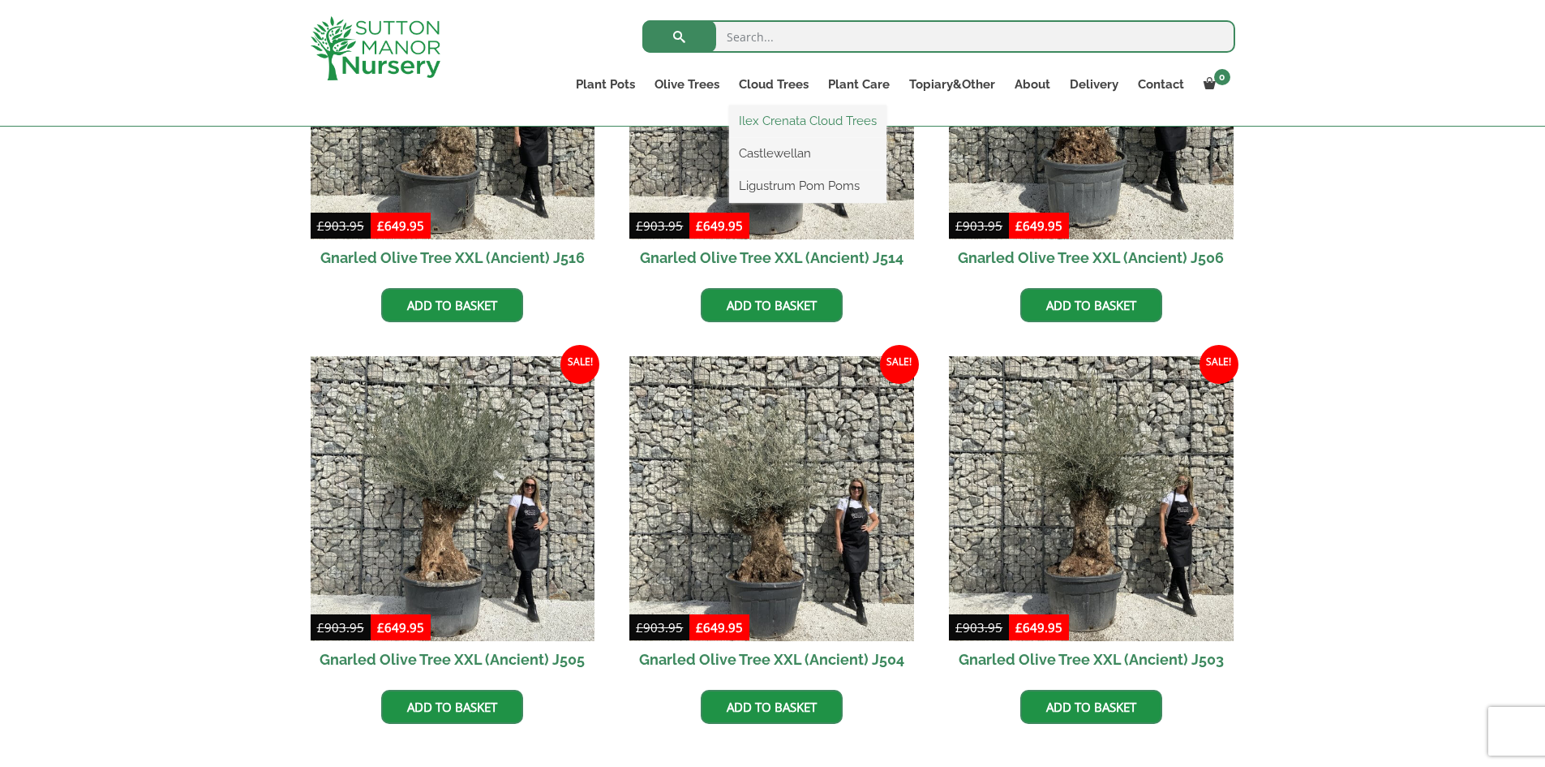
click at [797, 122] on link "Ilex Crenata Cloud Trees" at bounding box center [807, 121] width 157 height 24
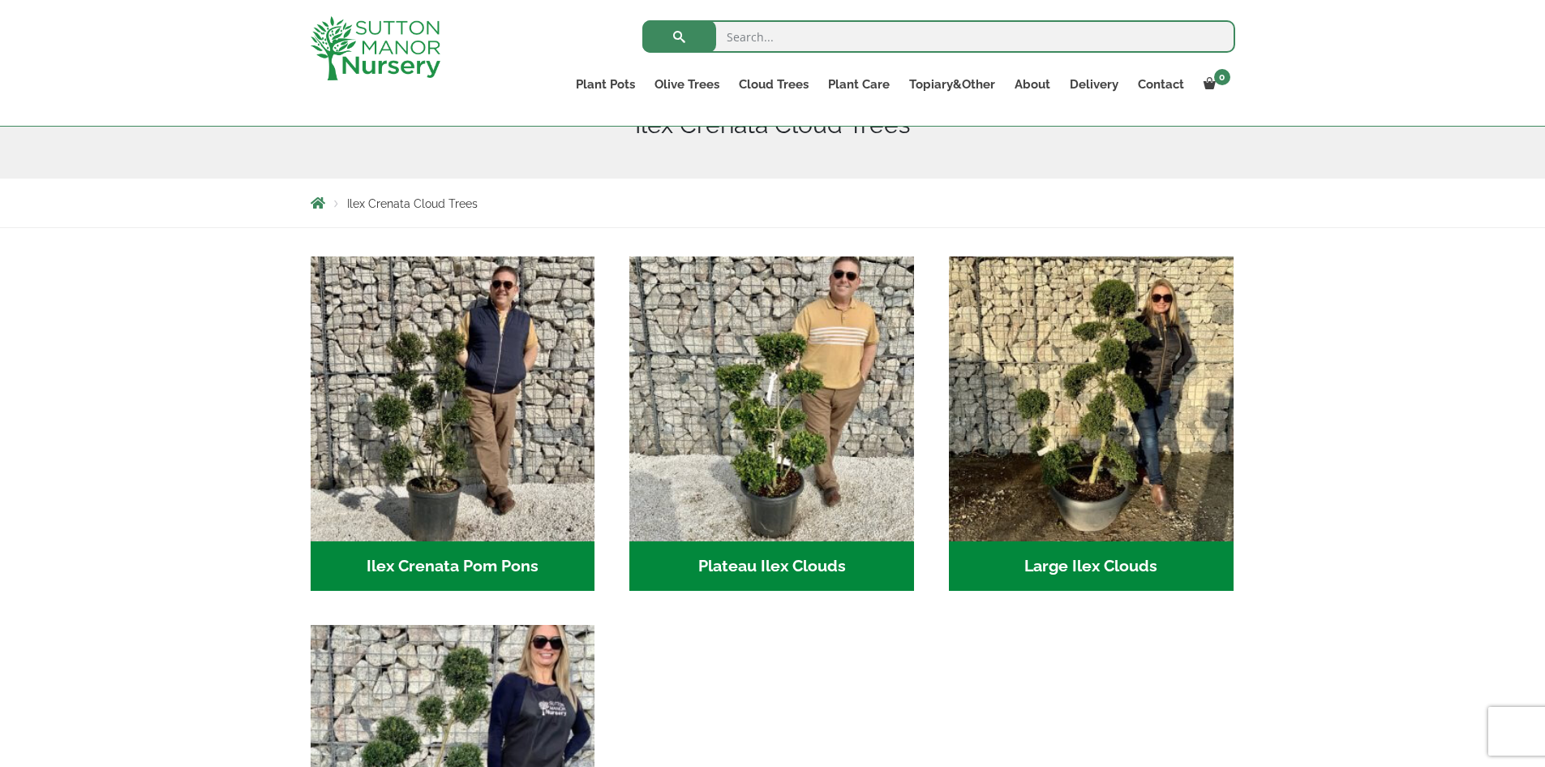
scroll to position [52, 0]
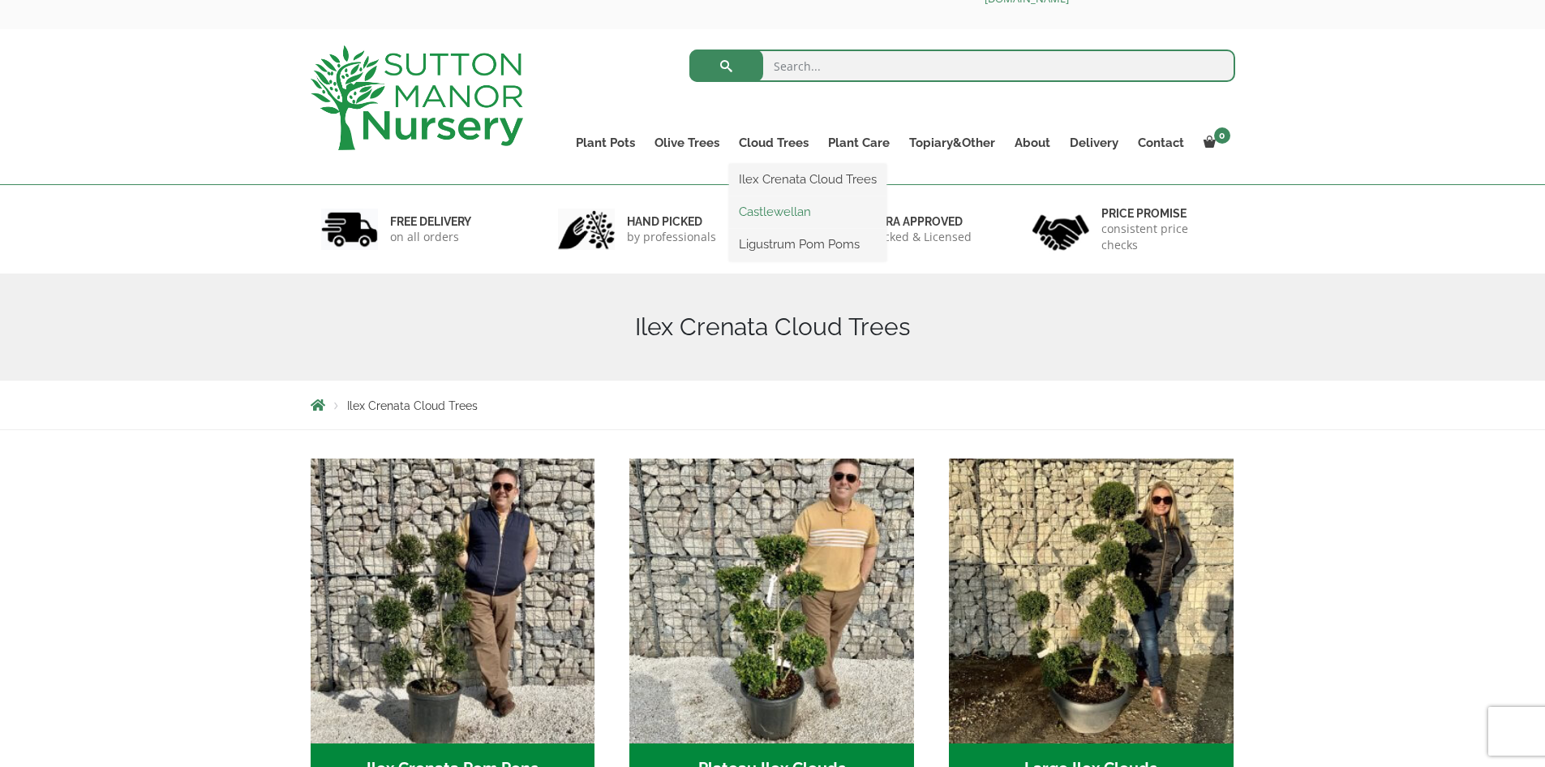
click at [789, 214] on link "Castlewellan" at bounding box center [807, 212] width 157 height 24
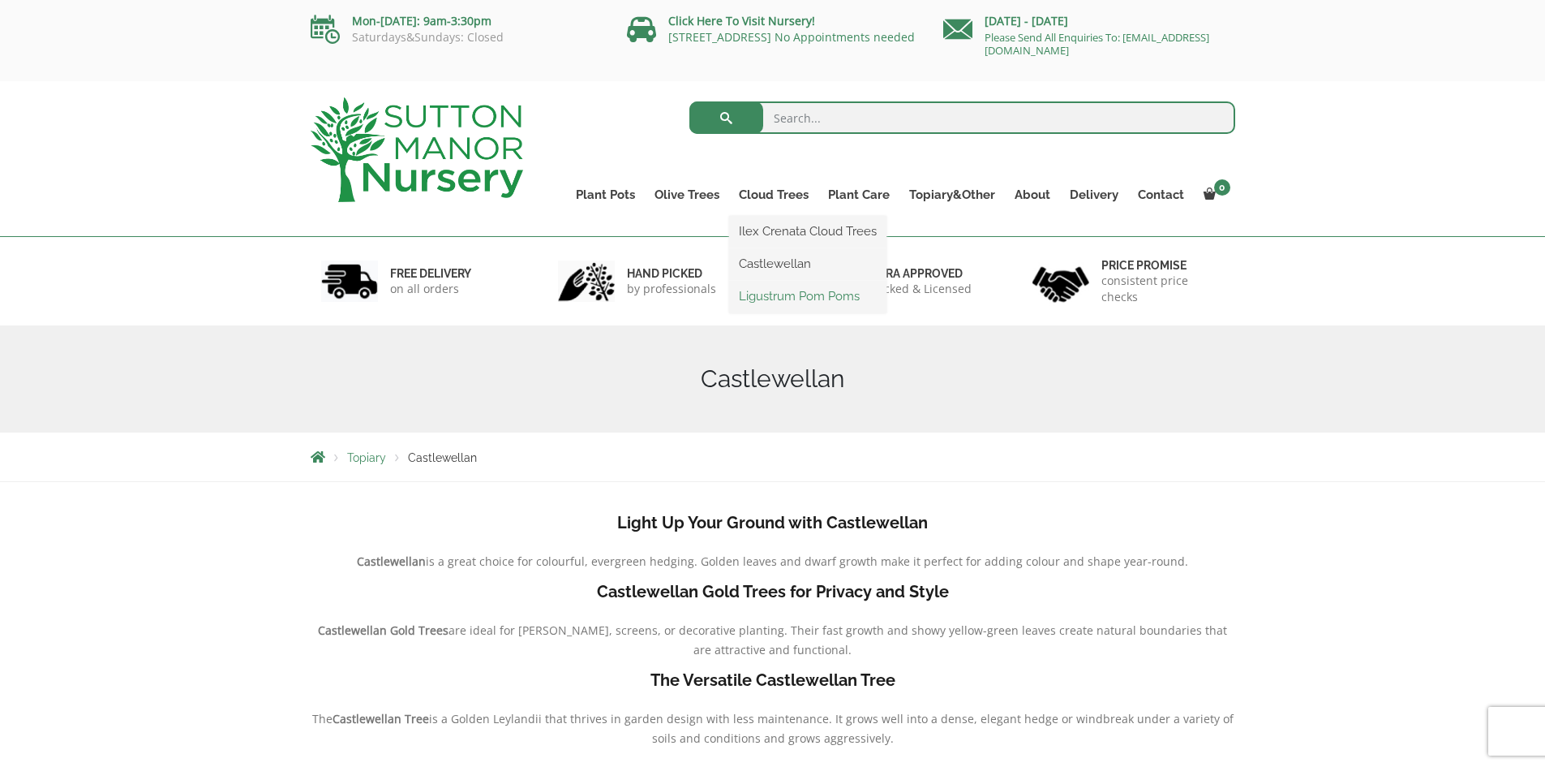
click at [786, 295] on link "Ligustrum Pom Poms" at bounding box center [807, 296] width 157 height 24
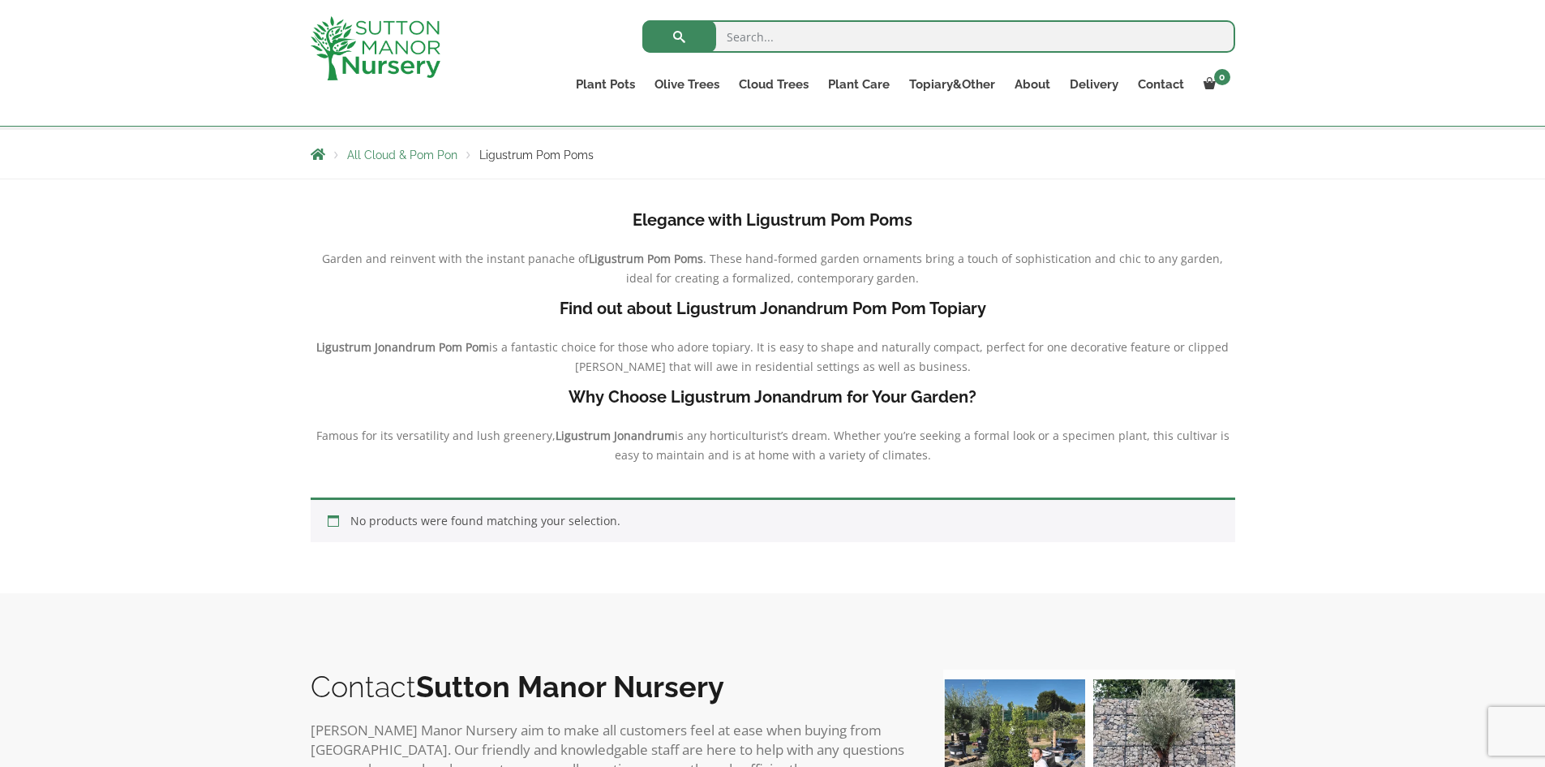
scroll to position [162, 0]
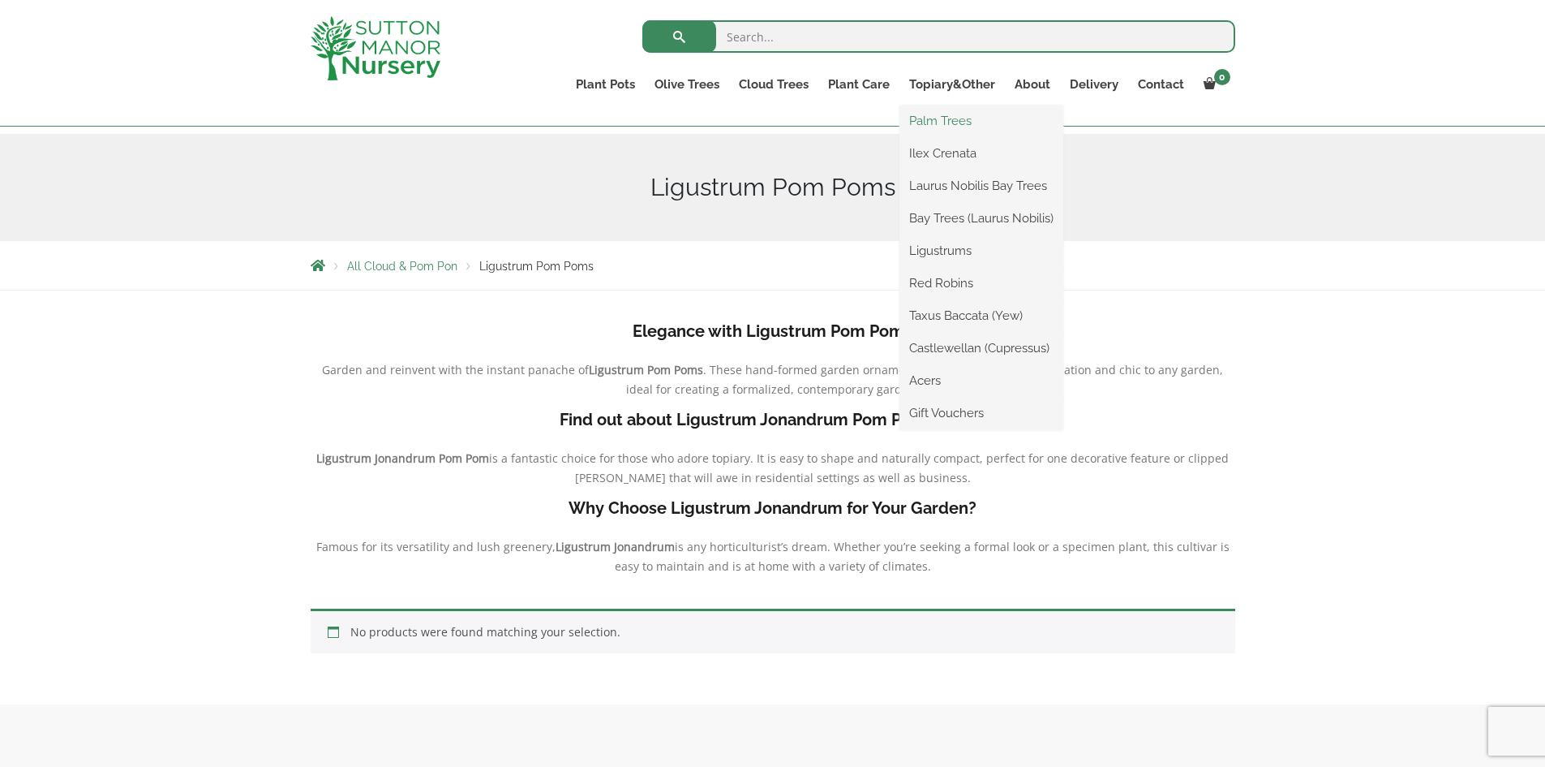
click at [952, 125] on link "Palm Trees" at bounding box center [982, 121] width 164 height 24
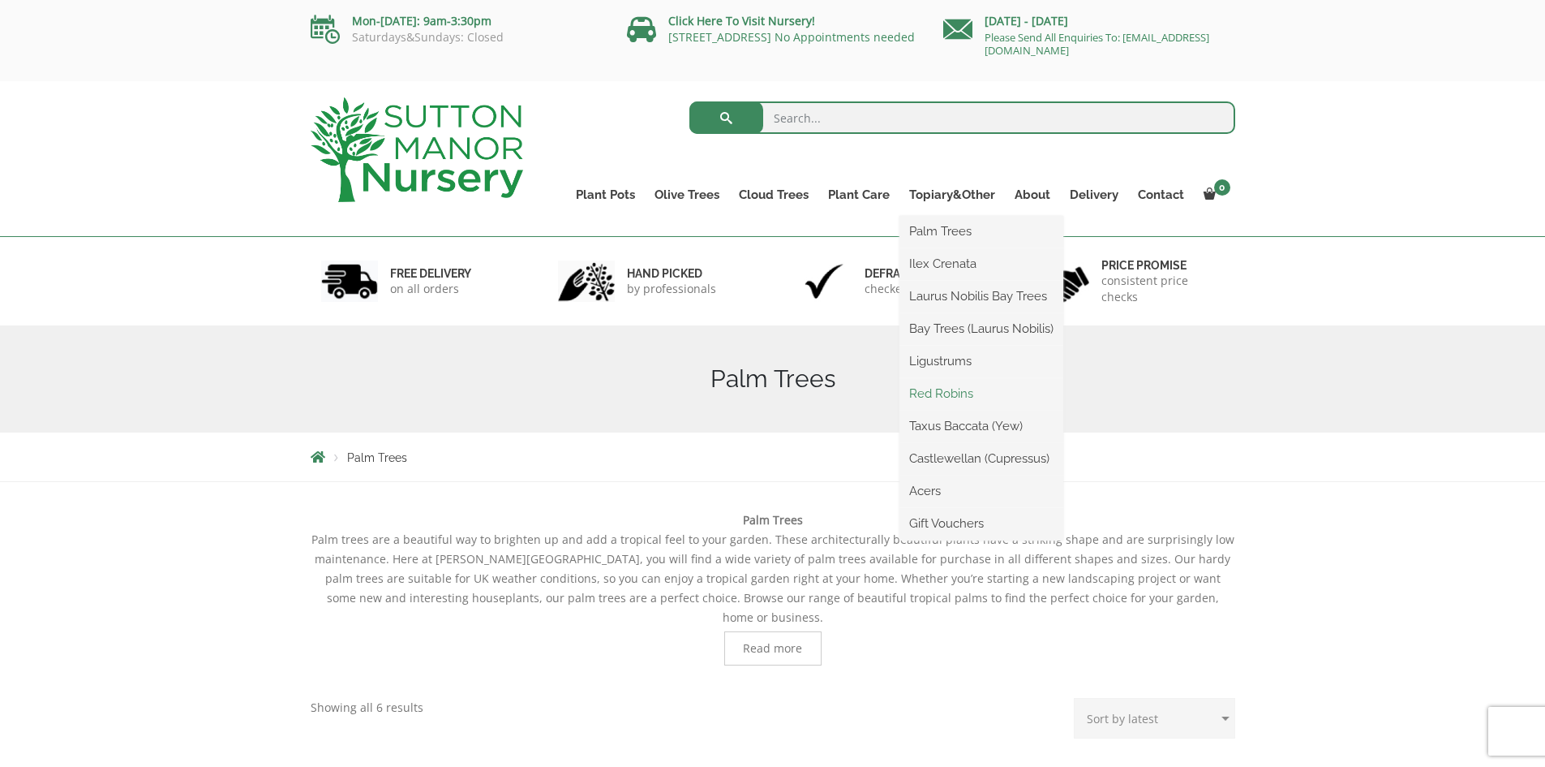
click at [950, 393] on link "Red Robins" at bounding box center [982, 393] width 164 height 24
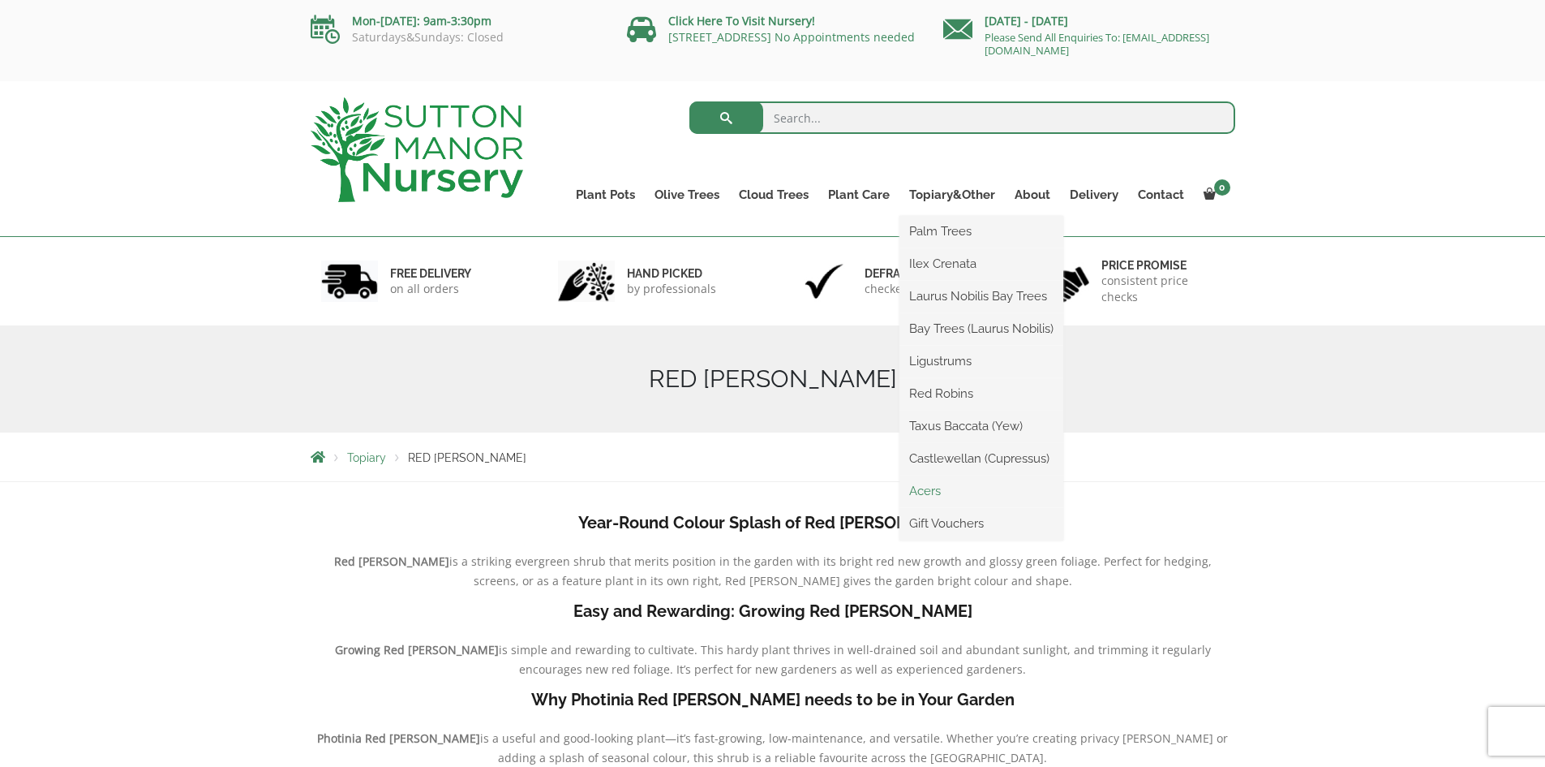
click at [937, 484] on link "Acers" at bounding box center [982, 491] width 164 height 24
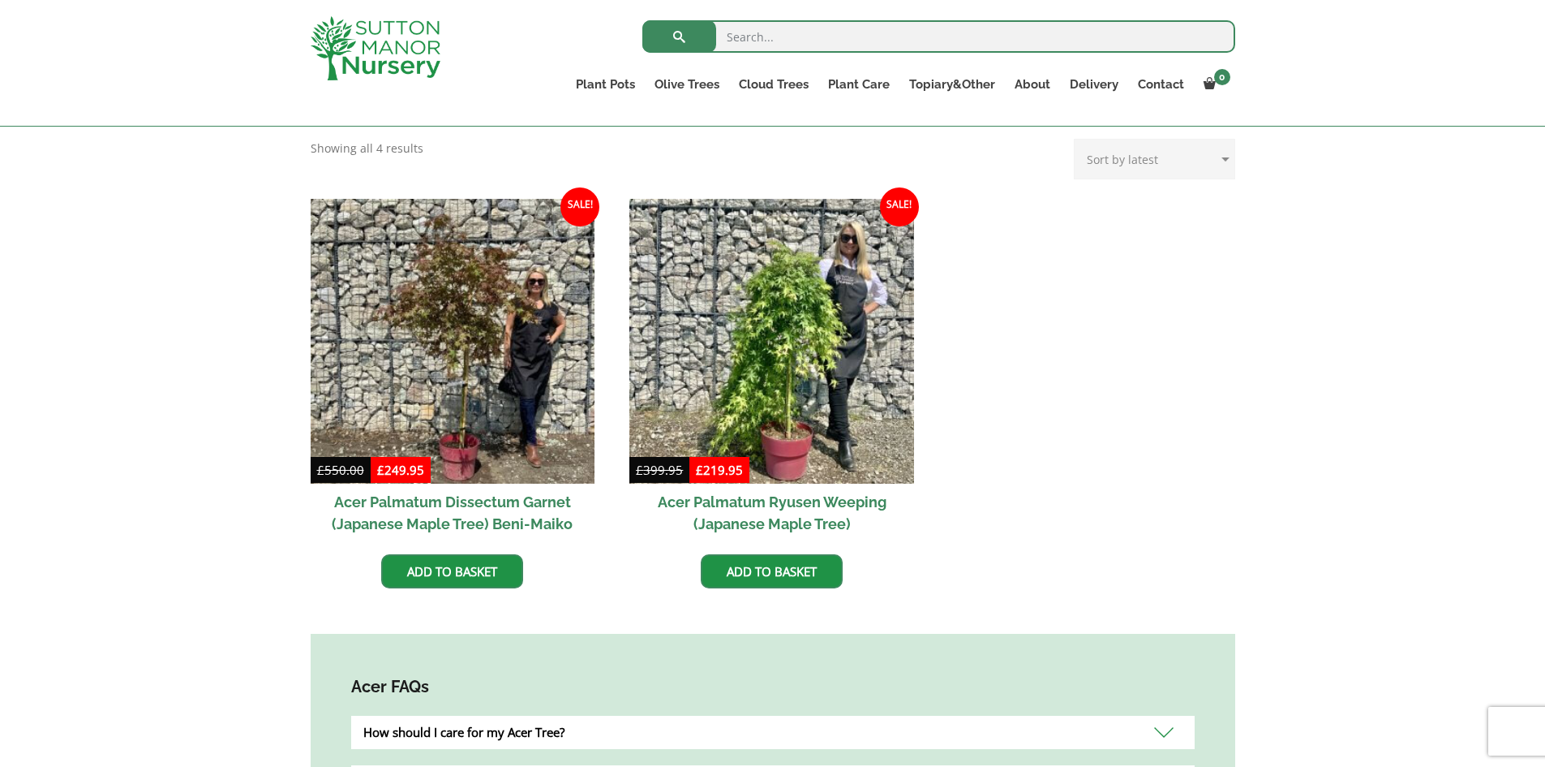
scroll to position [81, 0]
